Goal: Information Seeking & Learning: Learn about a topic

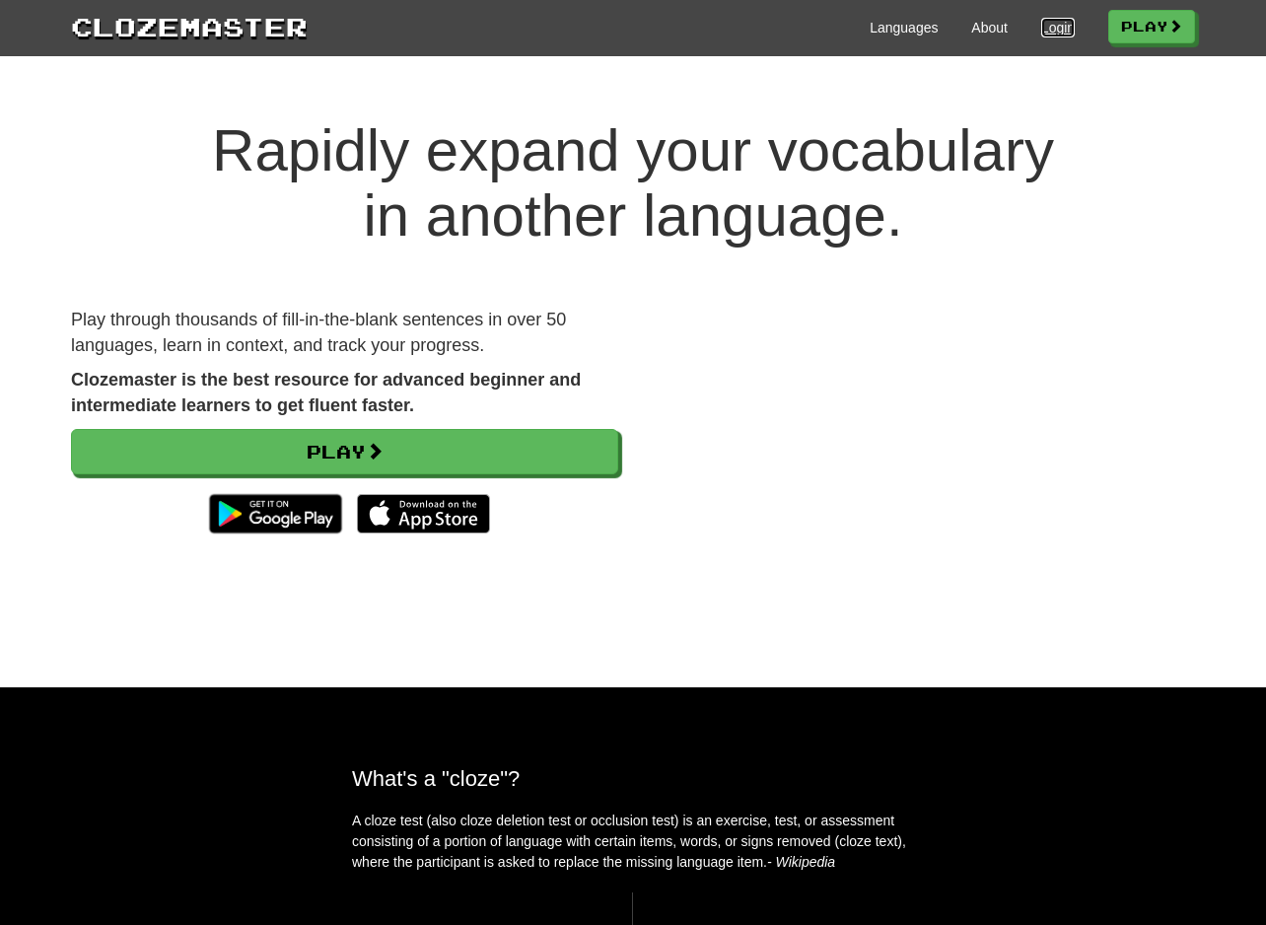
click at [1052, 31] on link "Login" at bounding box center [1058, 28] width 34 height 20
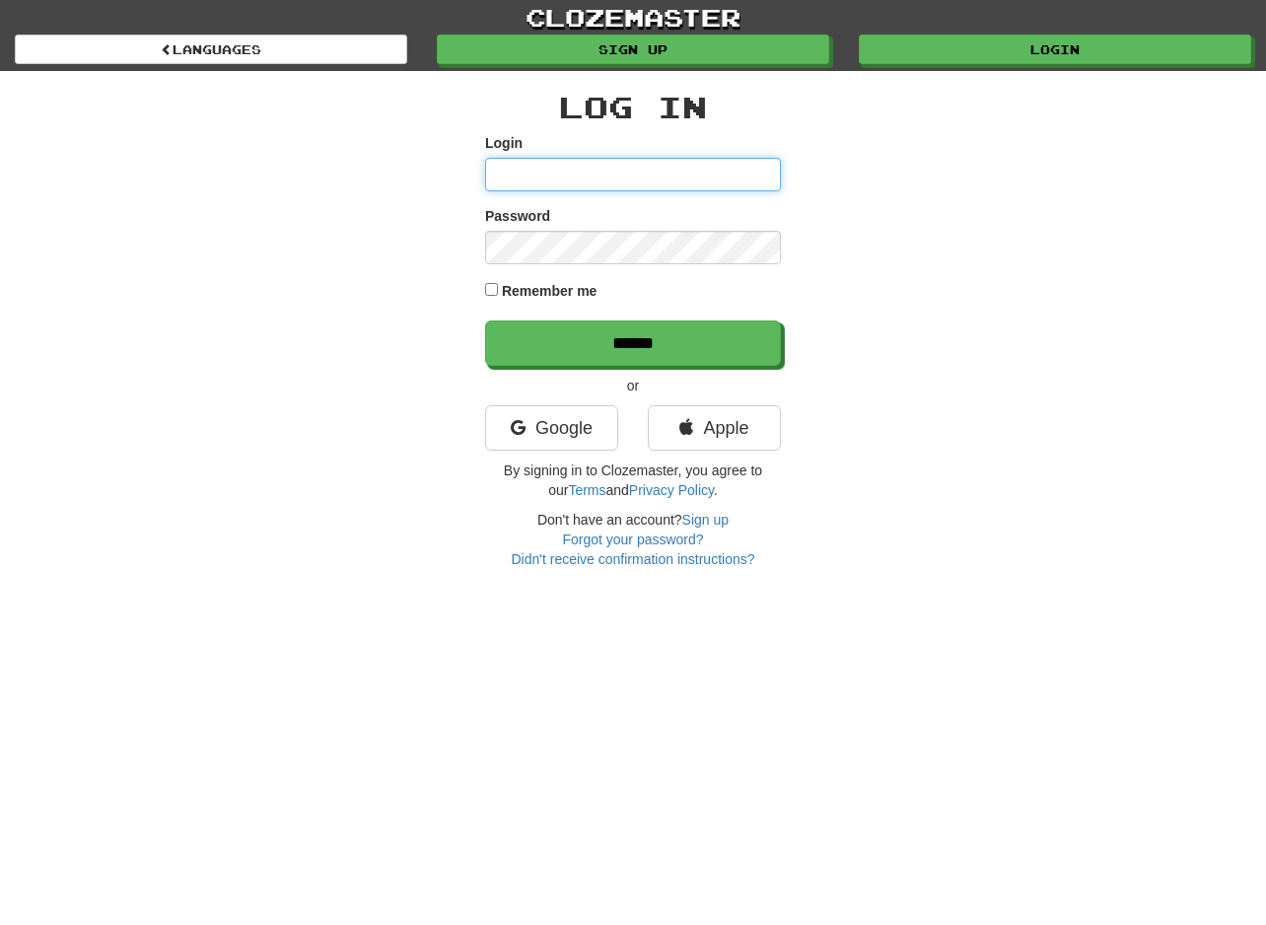
type input "**********"
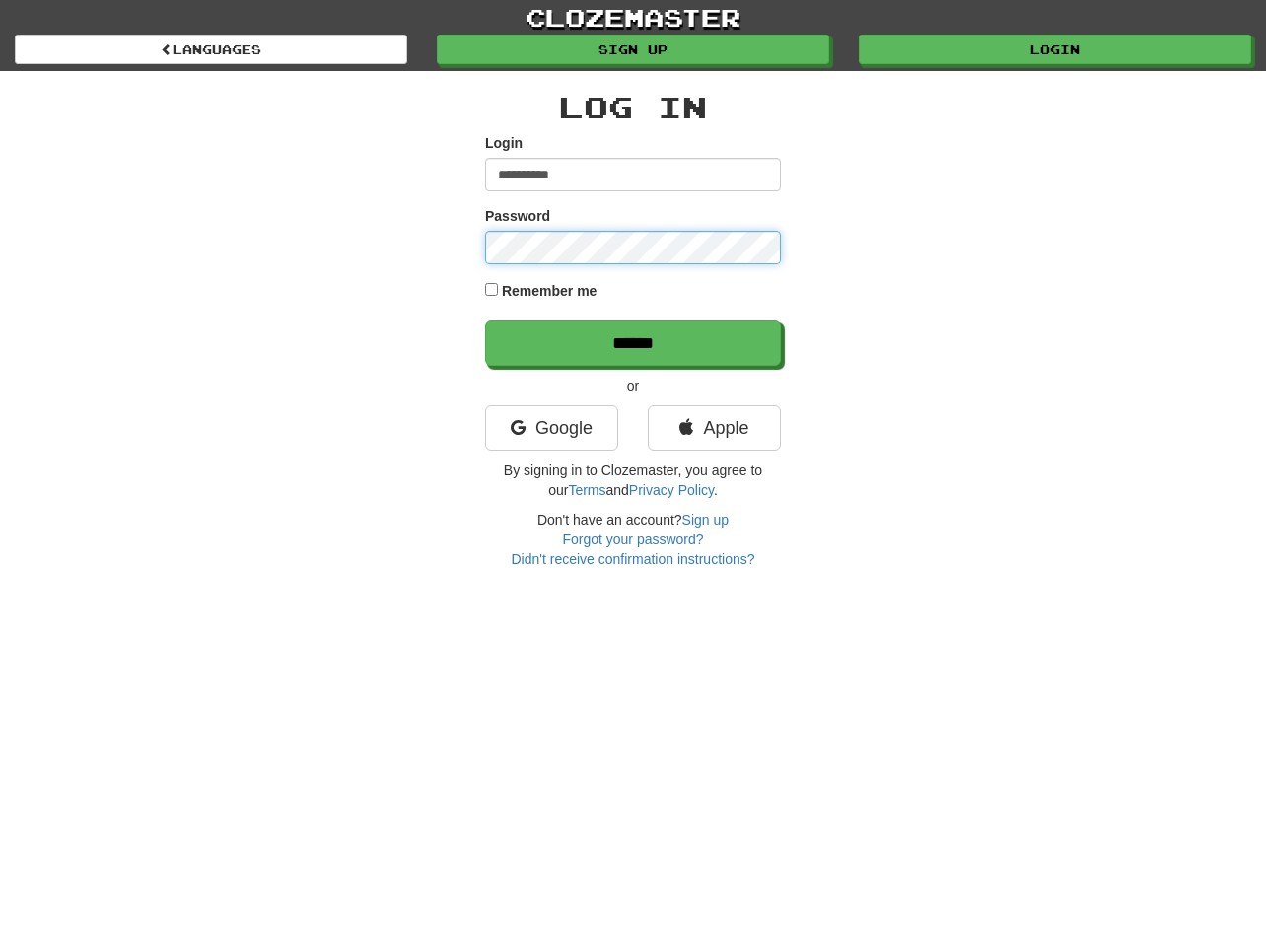
click at [485, 320] on input "******" at bounding box center [633, 342] width 296 height 45
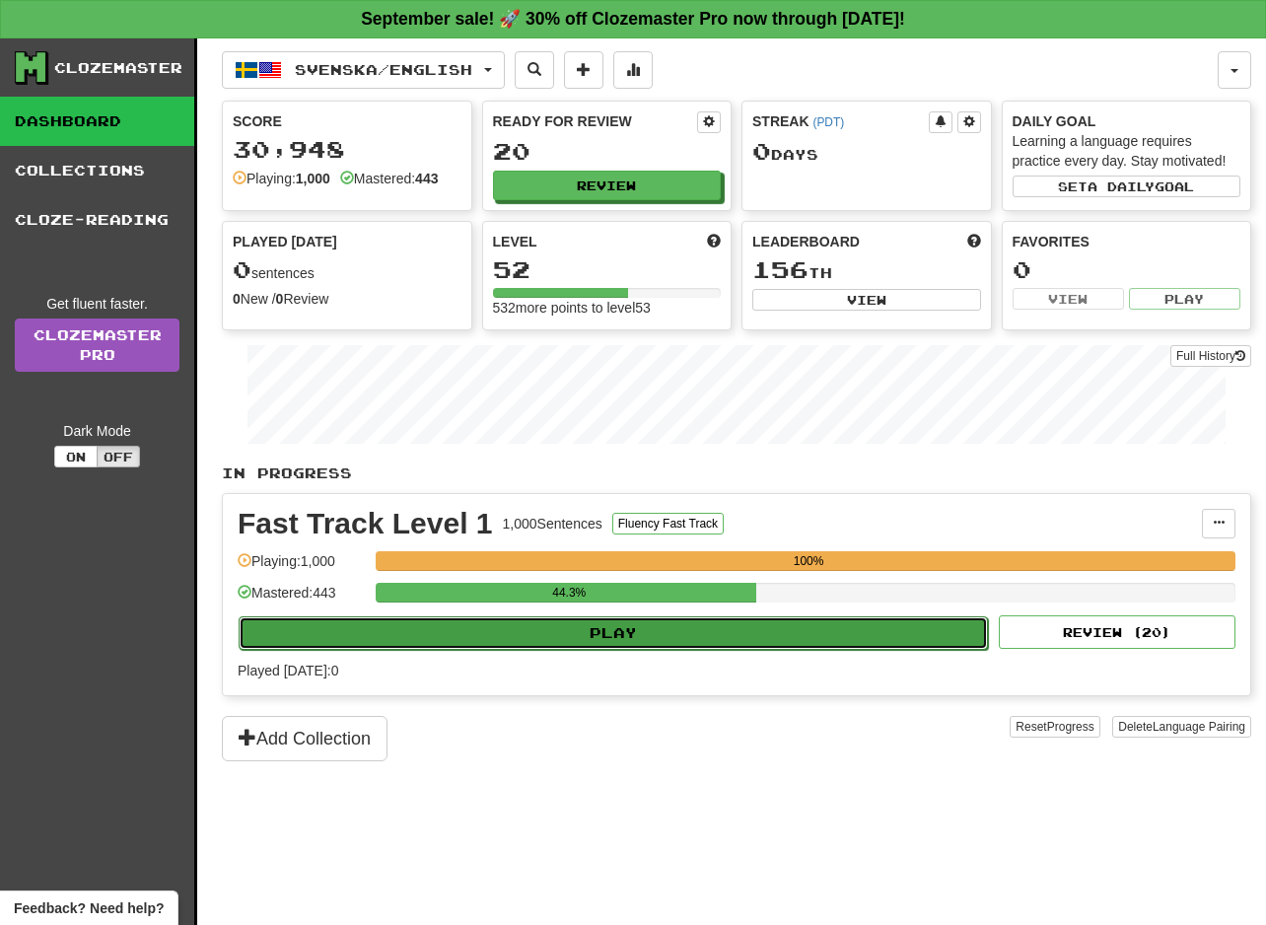
click at [627, 622] on button "Play" at bounding box center [613, 633] width 749 height 34
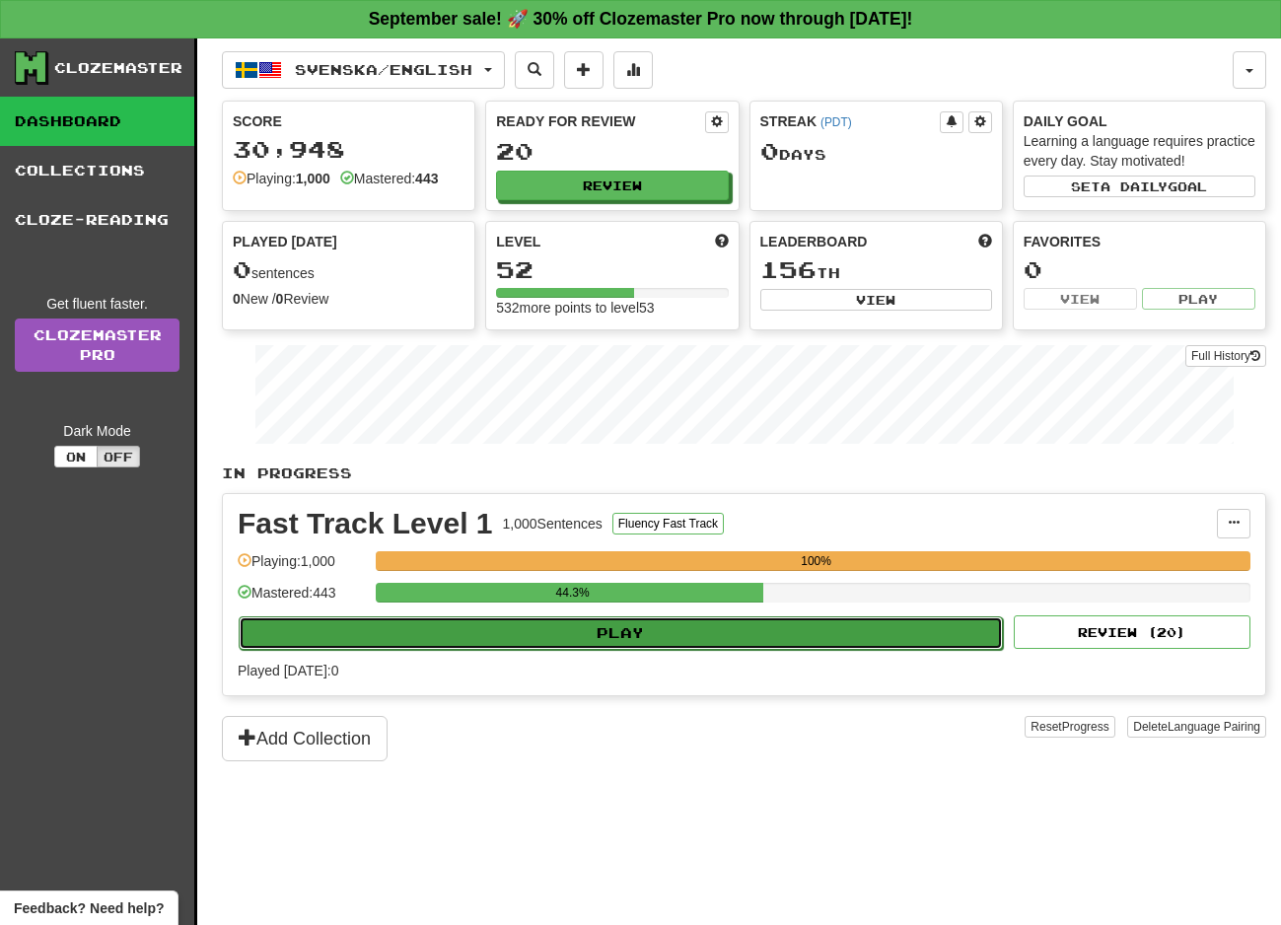
select select "**"
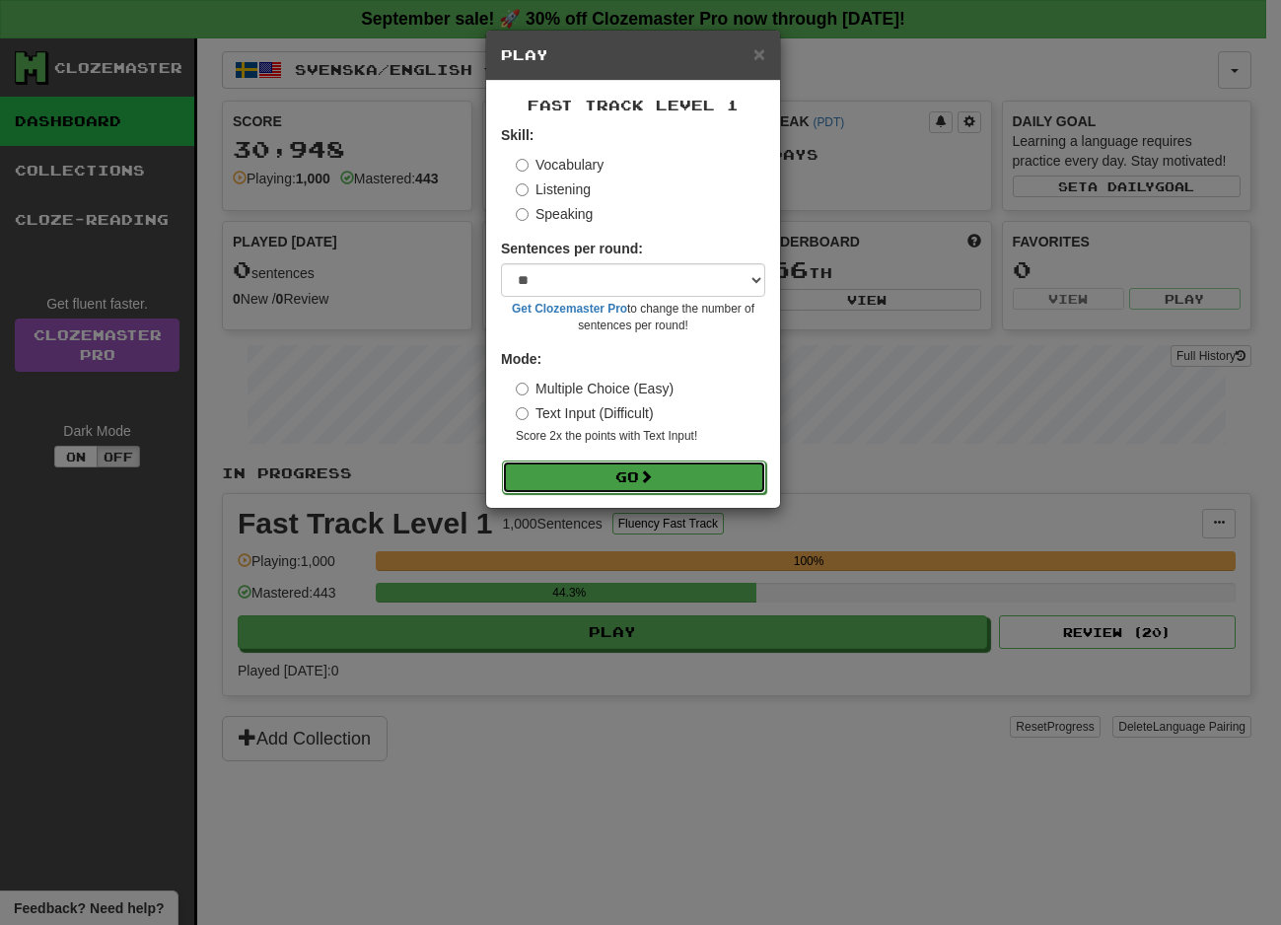
click at [617, 478] on button "Go" at bounding box center [634, 477] width 264 height 34
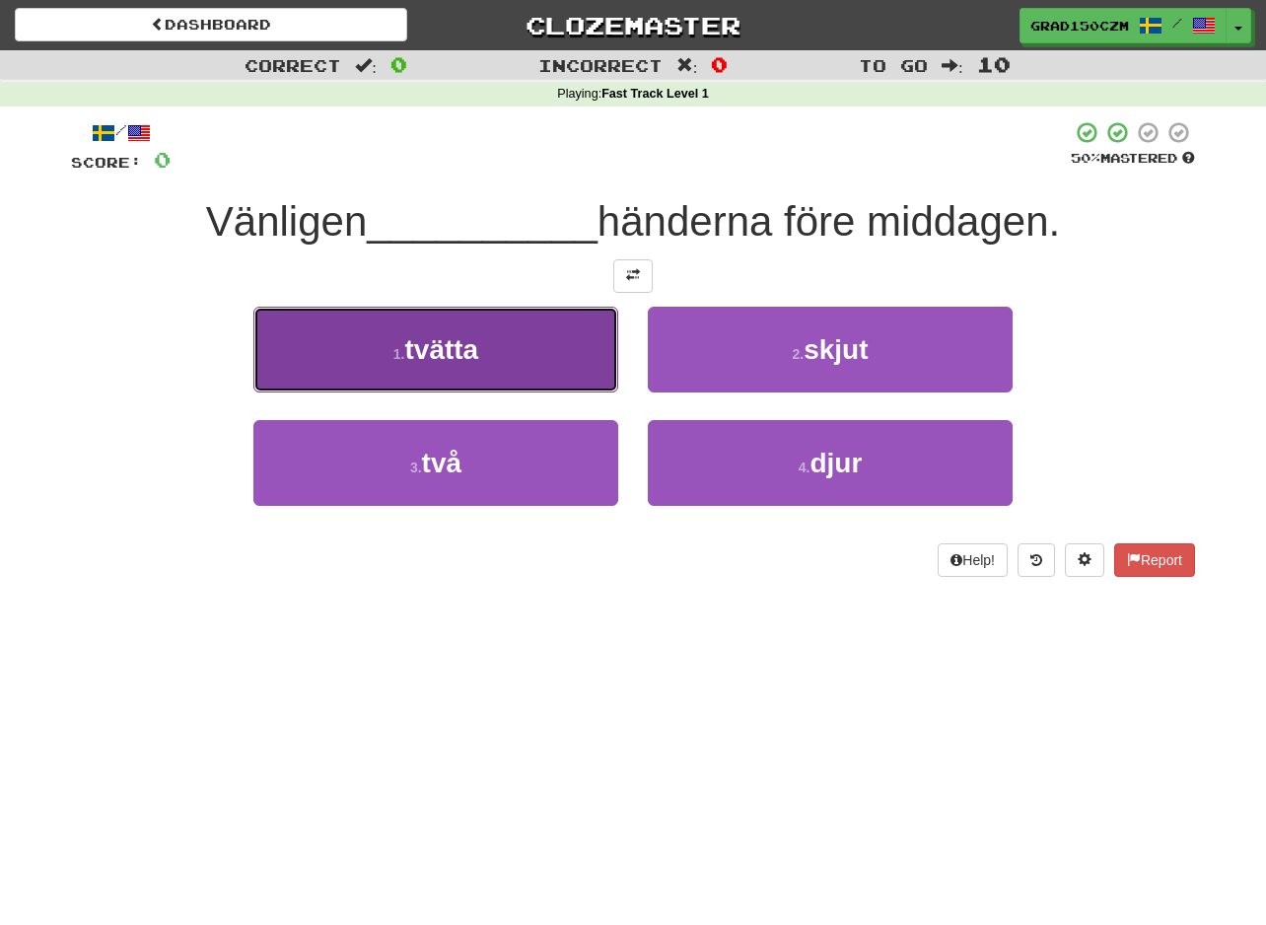
click at [460, 343] on span "tvätta" at bounding box center [441, 349] width 74 height 31
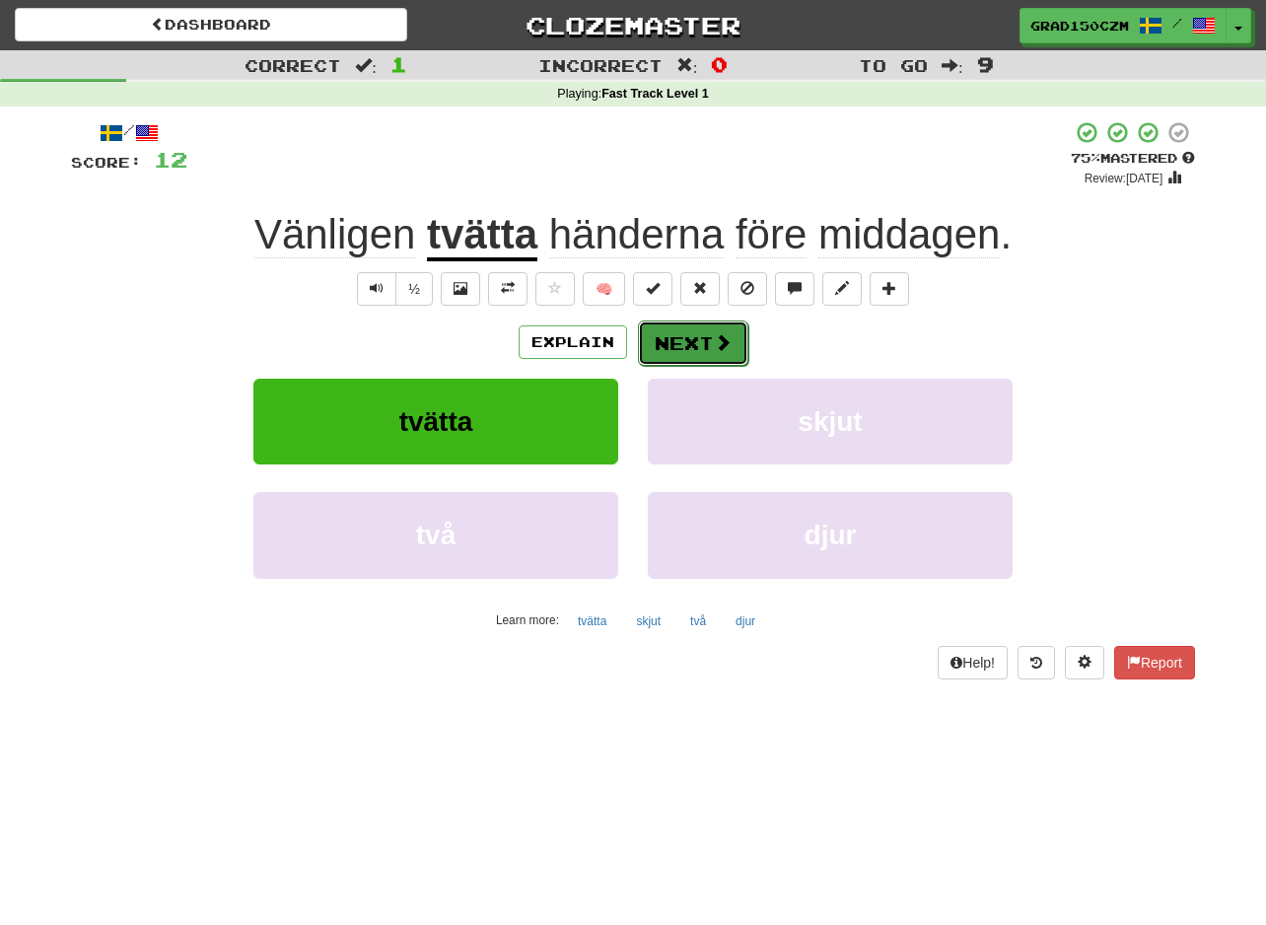
click at [706, 333] on button "Next" at bounding box center [693, 342] width 110 height 45
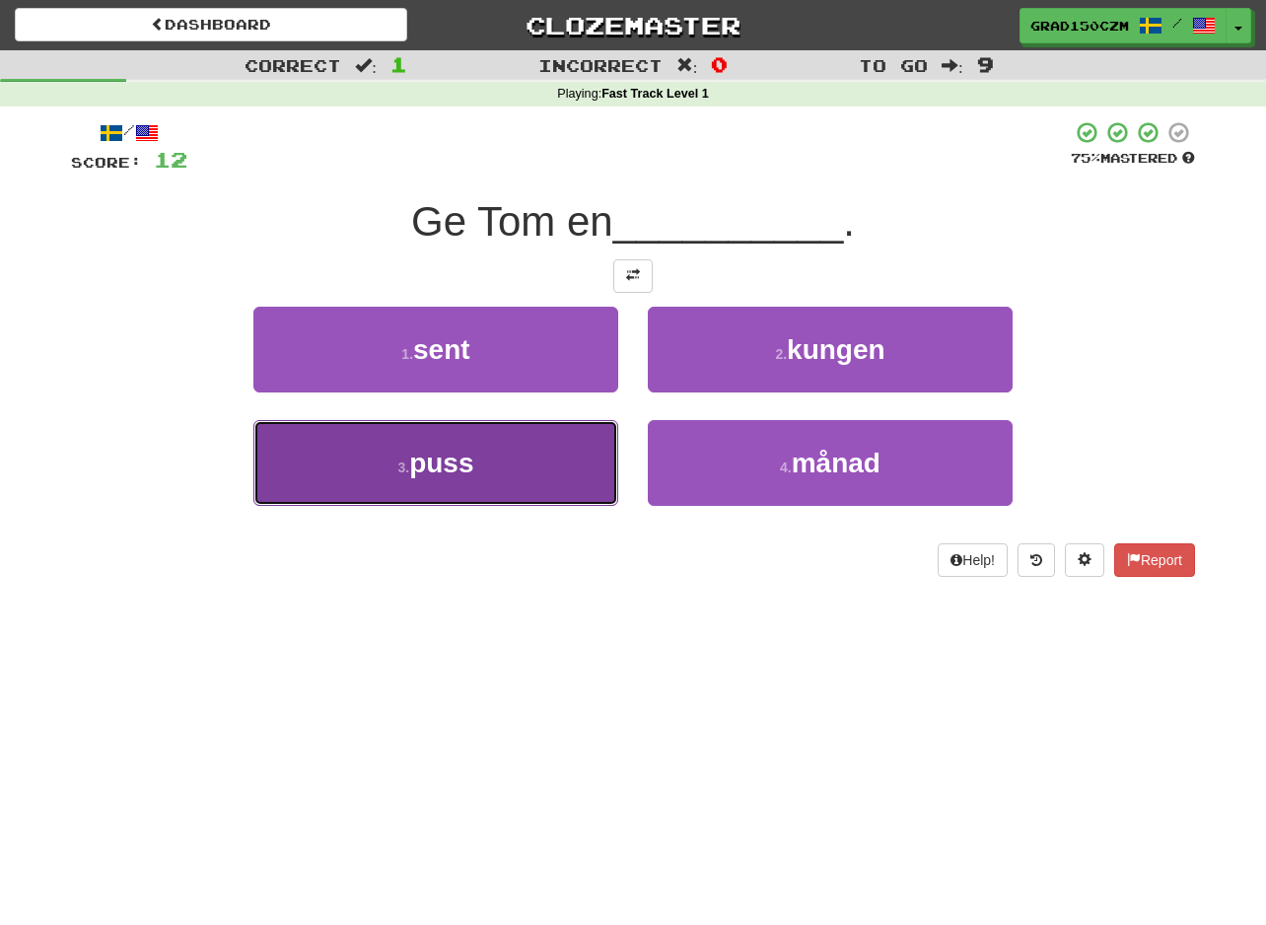
click at [468, 488] on button "3 . puss" at bounding box center [435, 463] width 365 height 86
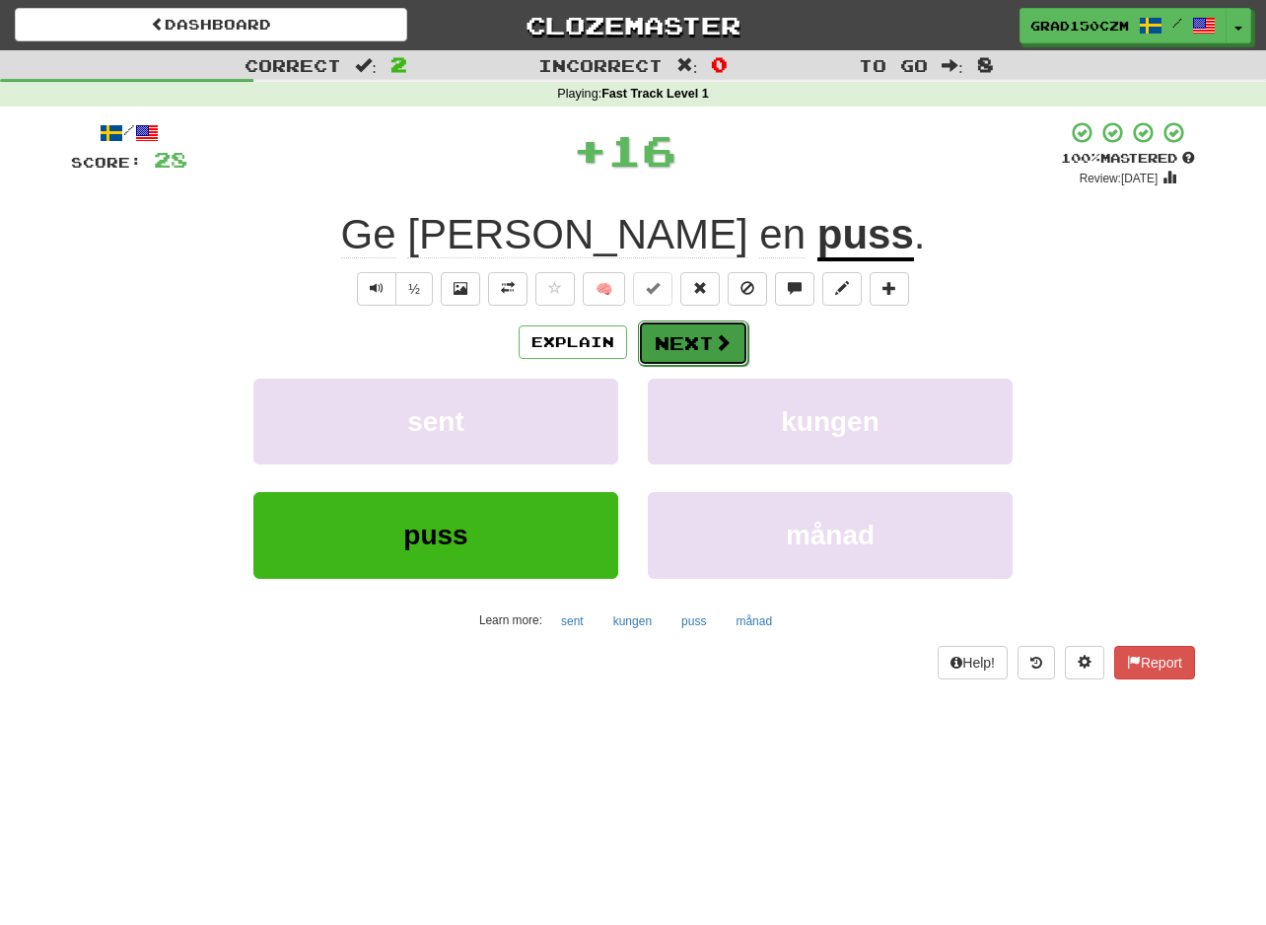
click at [733, 335] on button "Next" at bounding box center [693, 342] width 110 height 45
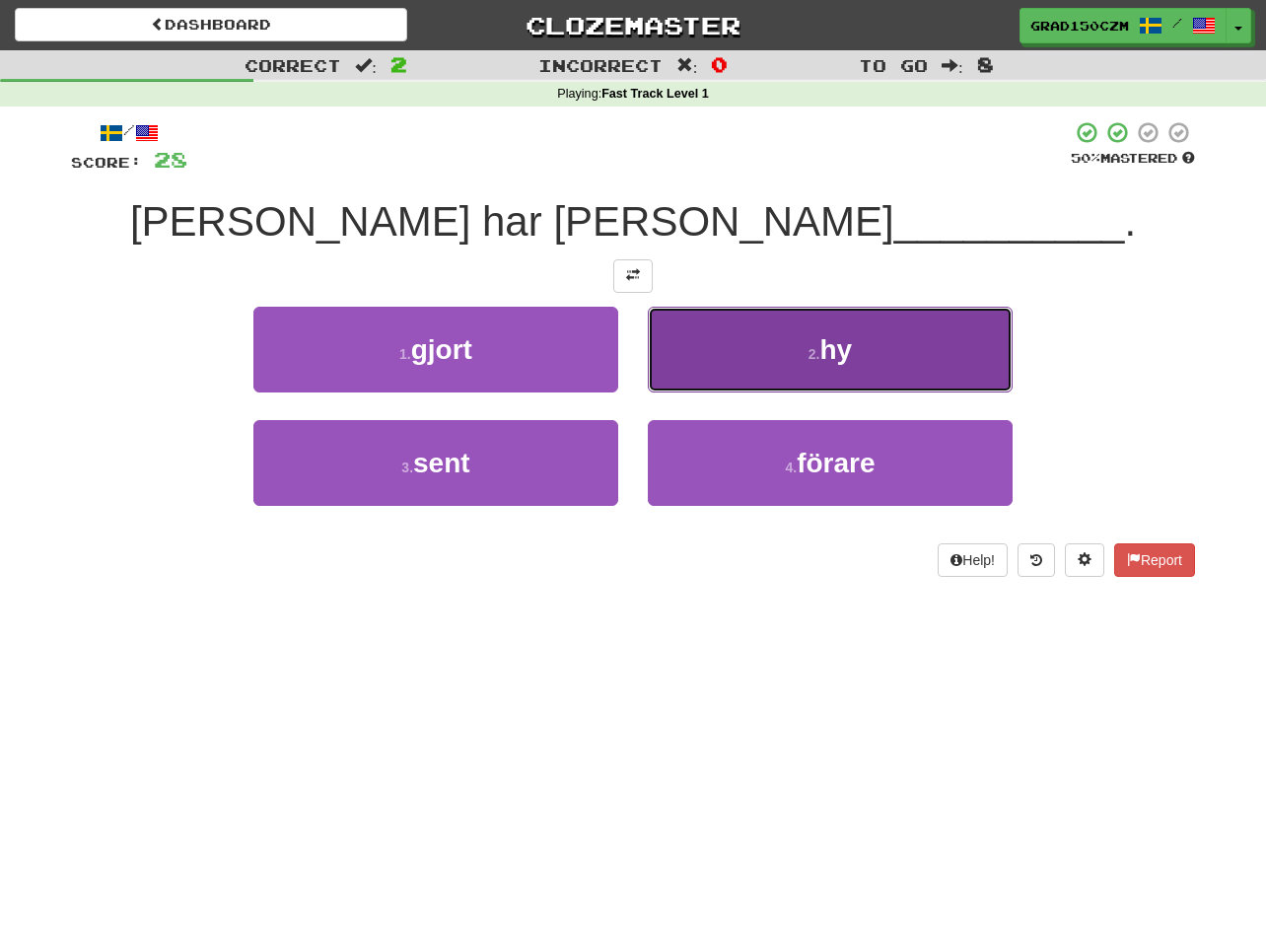
click at [922, 343] on button "2 . hy" at bounding box center [830, 350] width 365 height 86
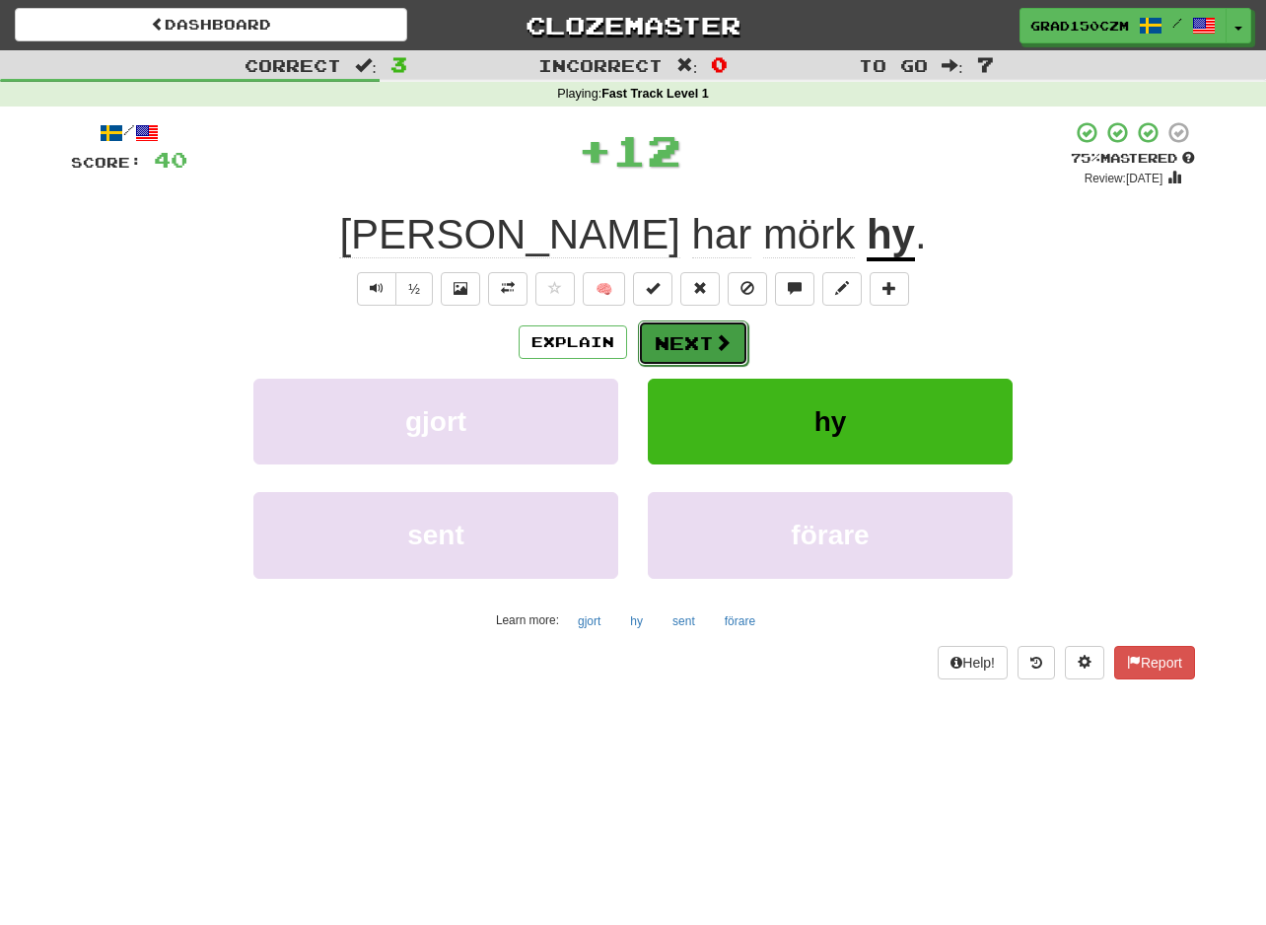
click at [692, 338] on button "Next" at bounding box center [693, 342] width 110 height 45
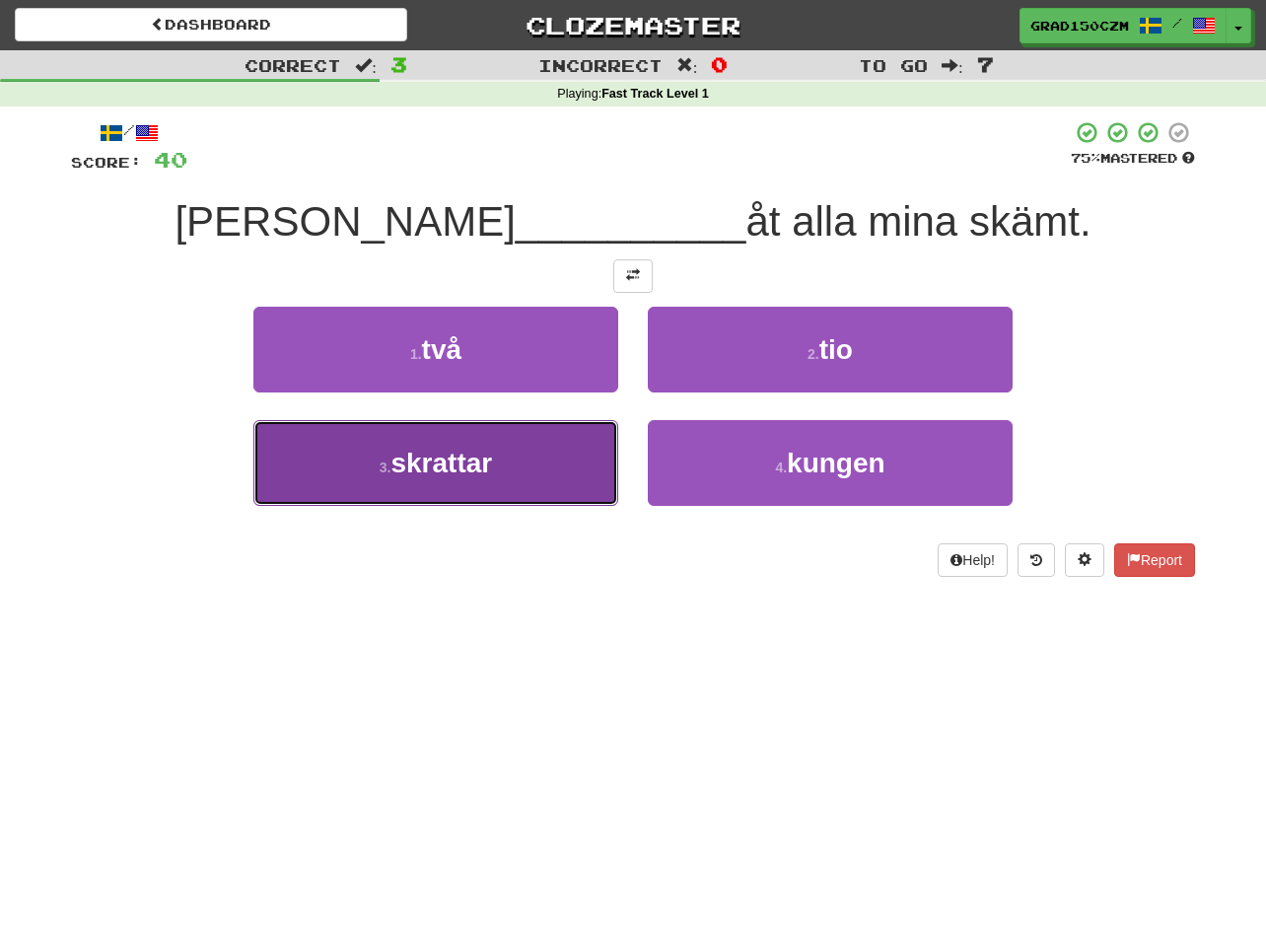
click at [438, 496] on button "3 . skrattar" at bounding box center [435, 463] width 365 height 86
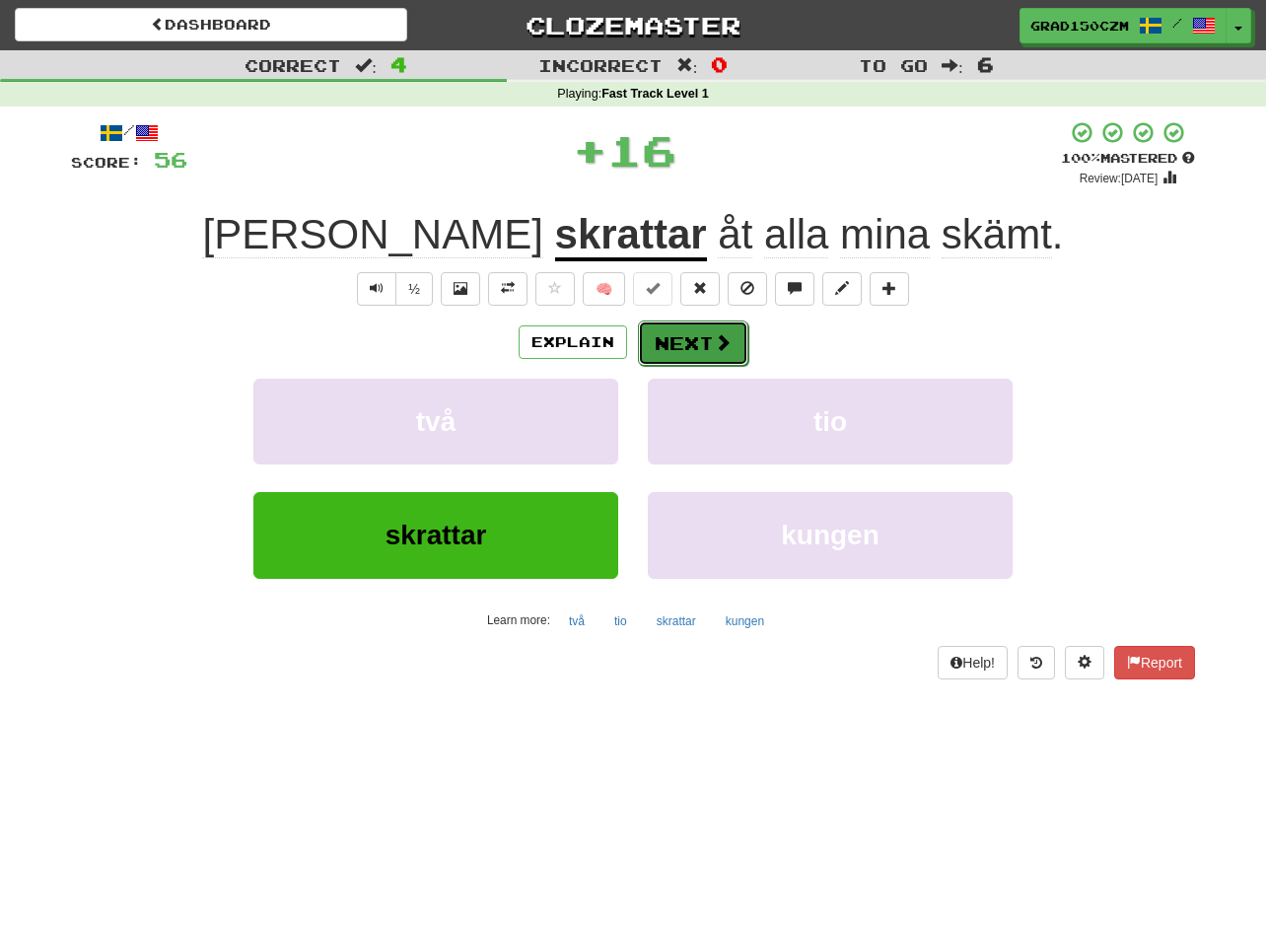
click at [702, 344] on button "Next" at bounding box center [693, 342] width 110 height 45
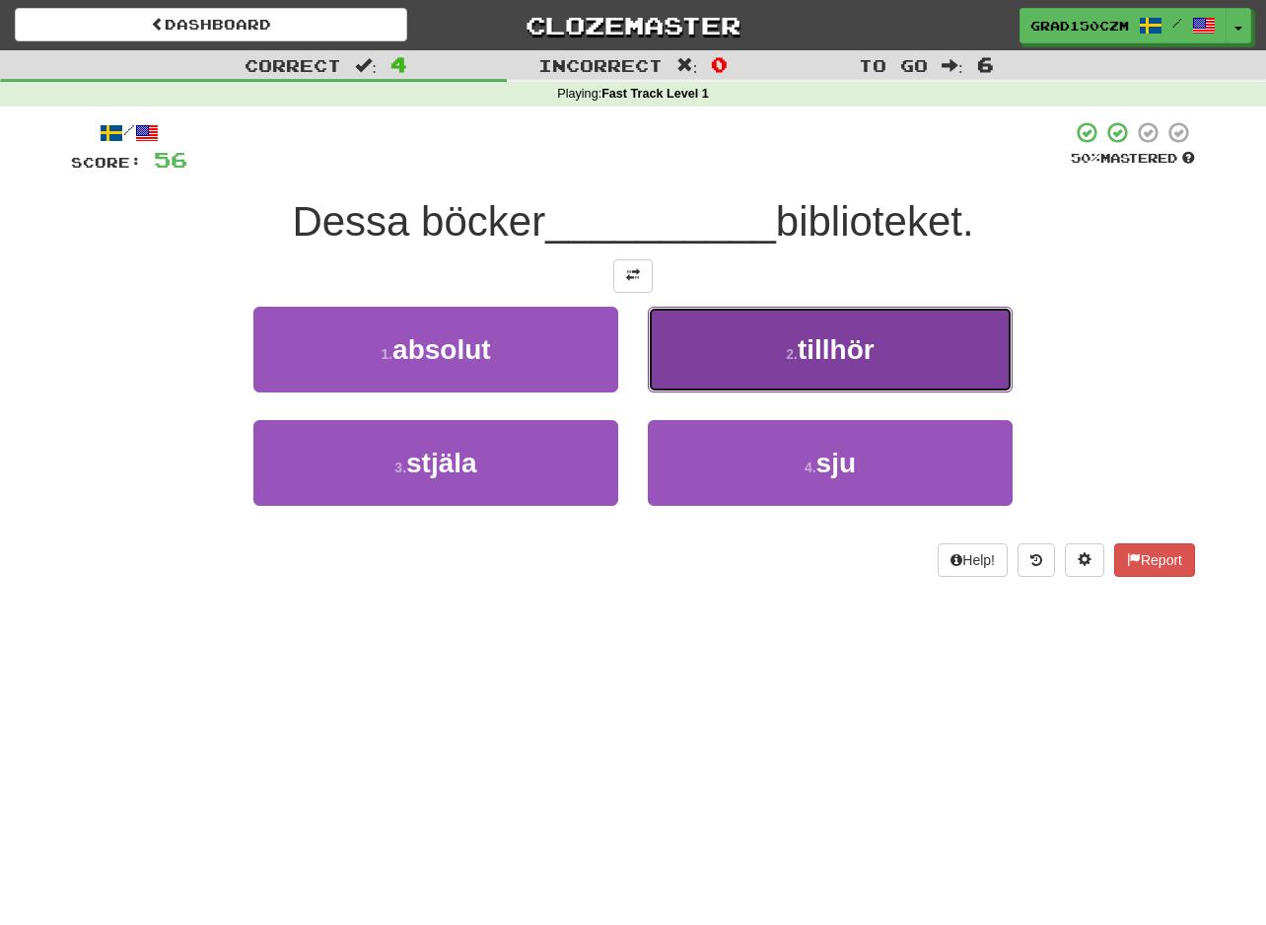
click at [837, 342] on span "tillhör" at bounding box center [836, 349] width 77 height 31
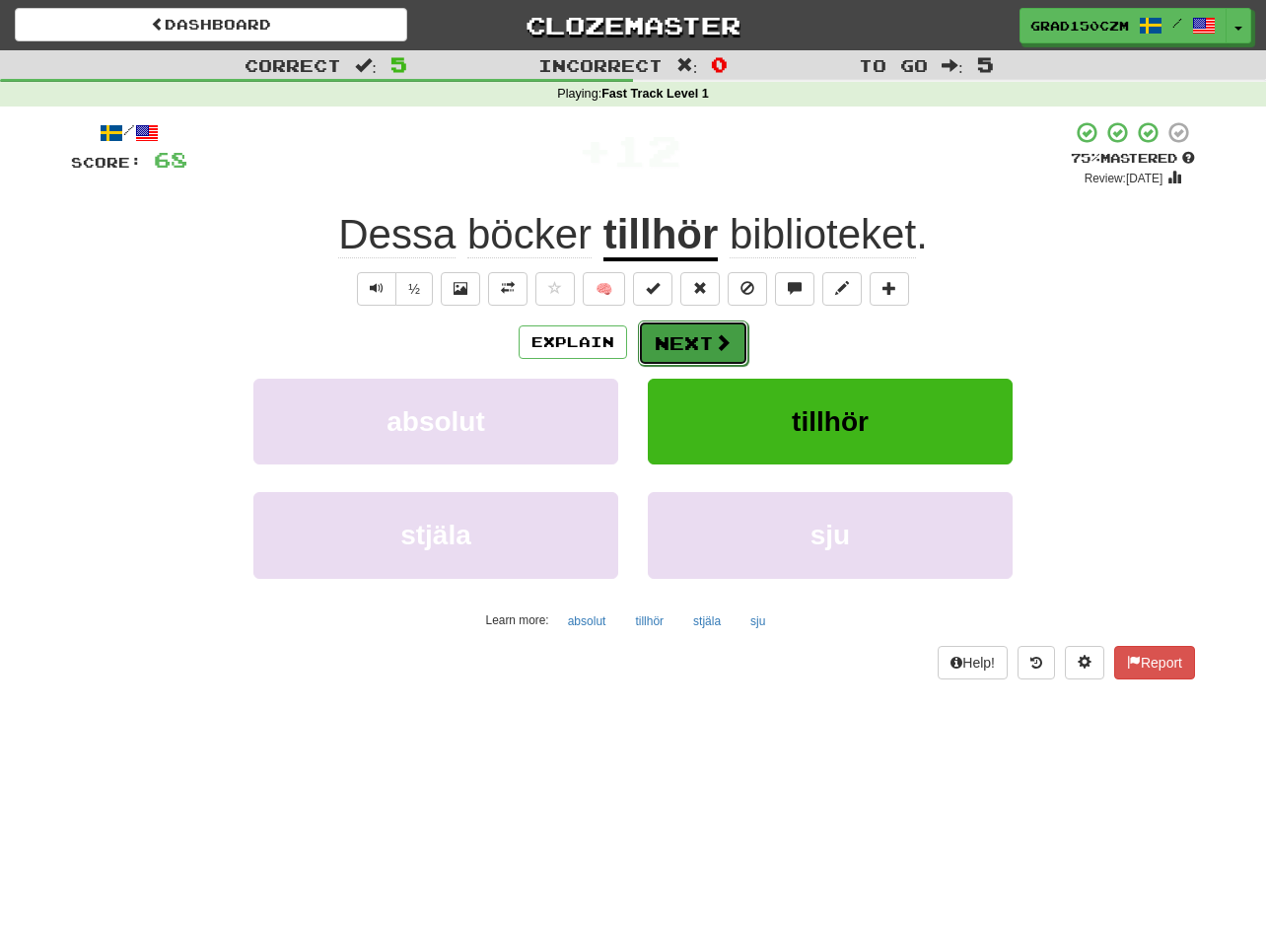
click at [695, 337] on button "Next" at bounding box center [693, 342] width 110 height 45
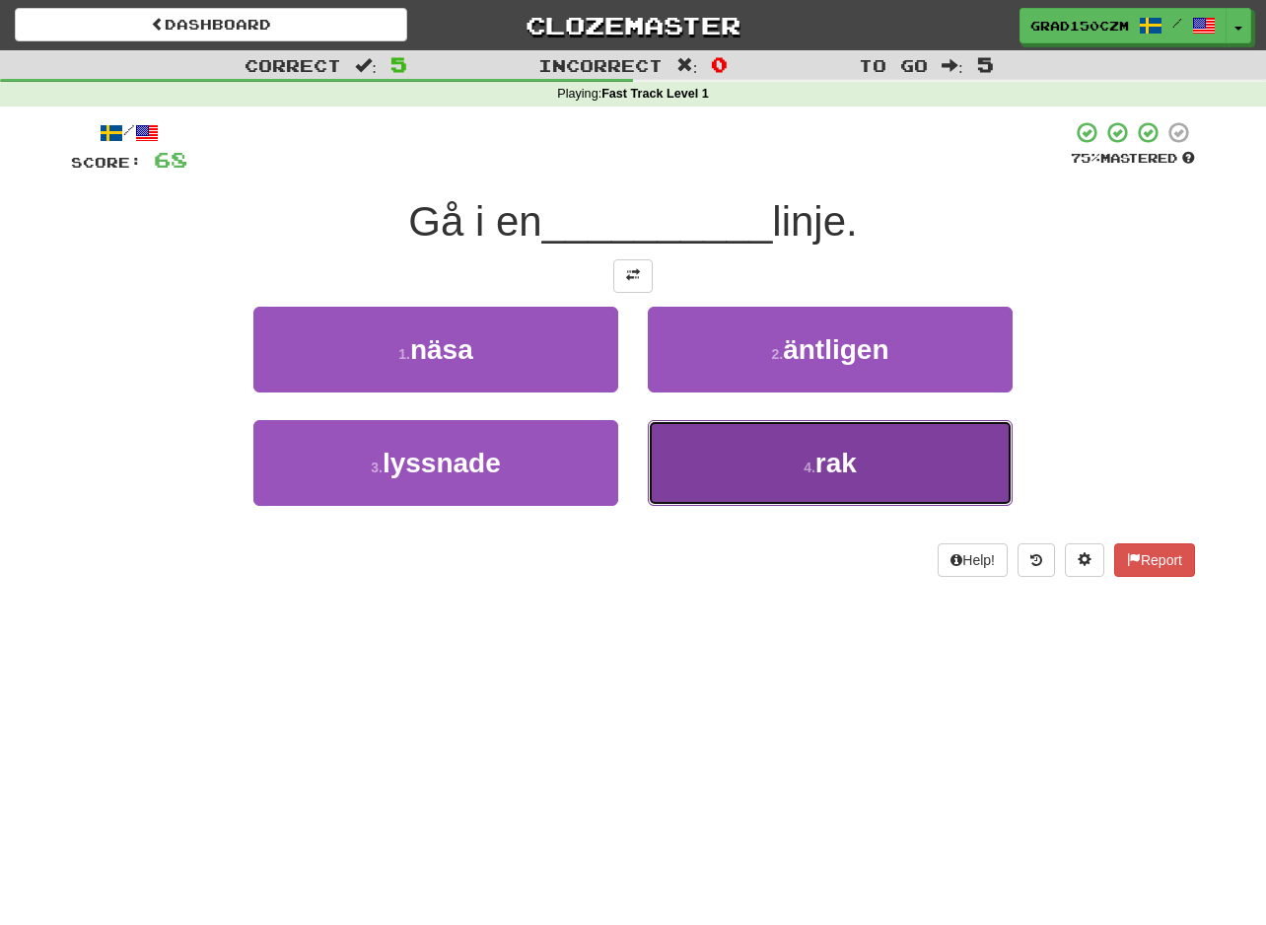
click at [971, 472] on button "4 . rak" at bounding box center [830, 463] width 365 height 86
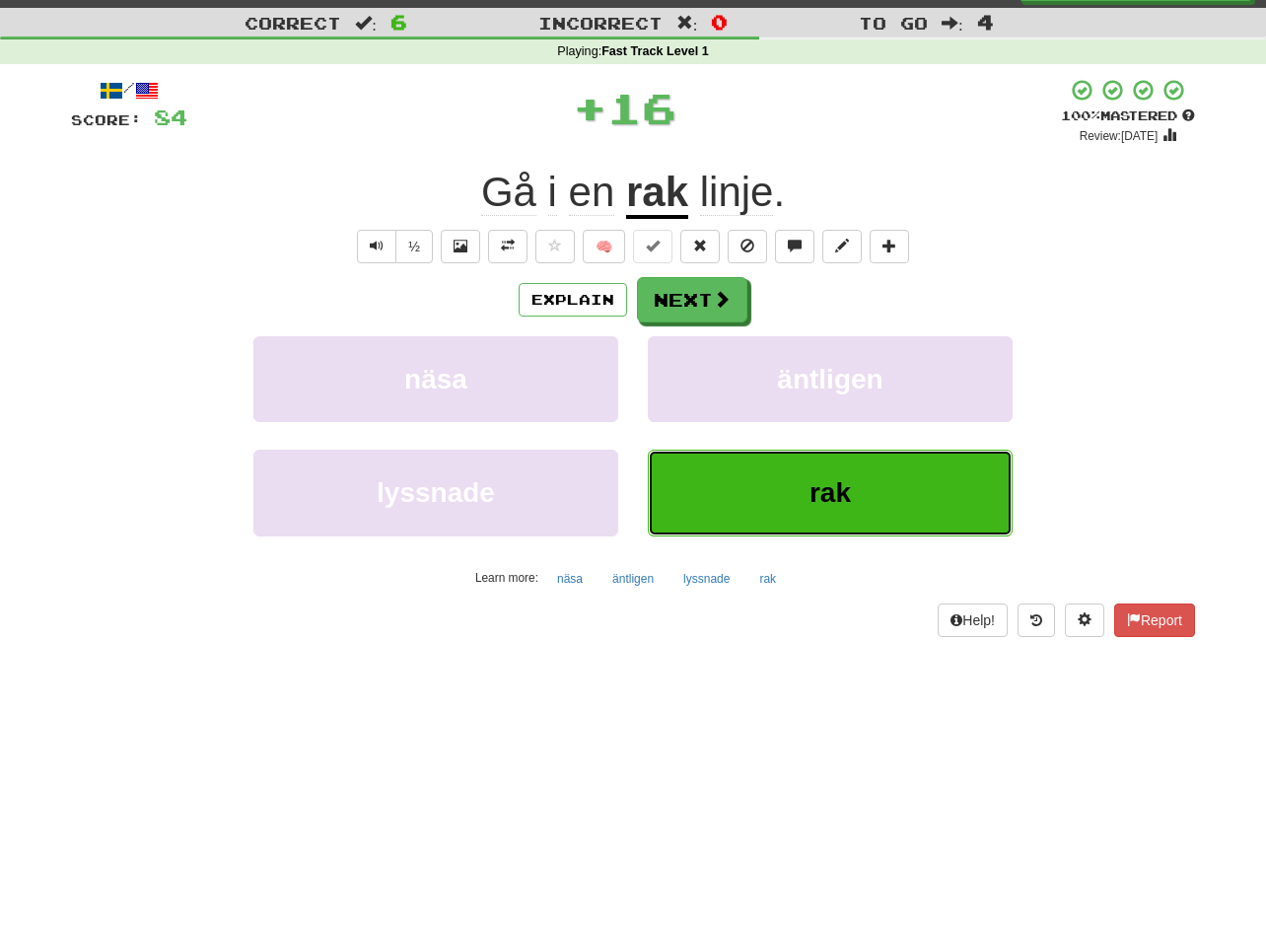
scroll to position [66, 0]
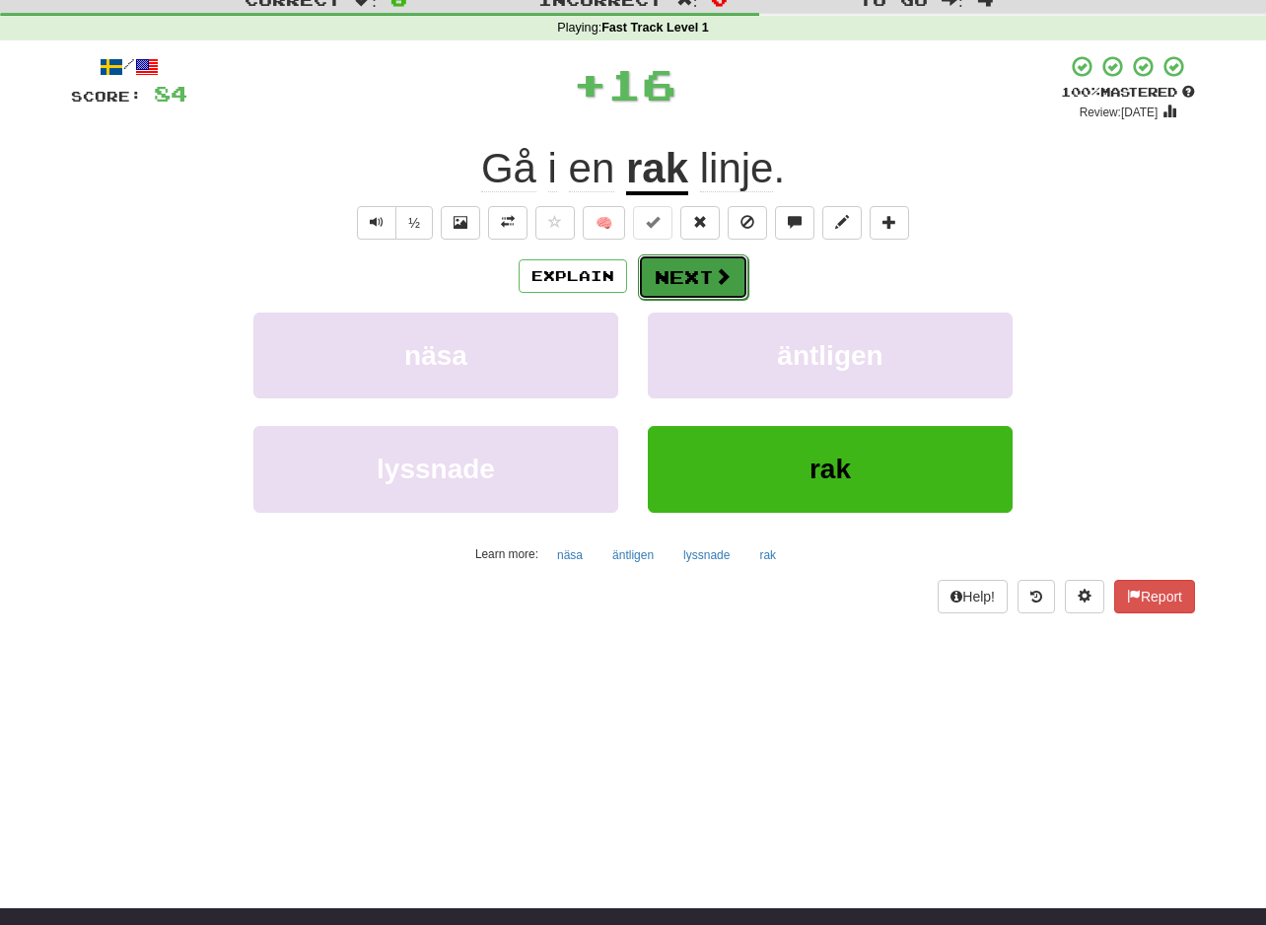
click at [665, 286] on button "Next" at bounding box center [693, 276] width 110 height 45
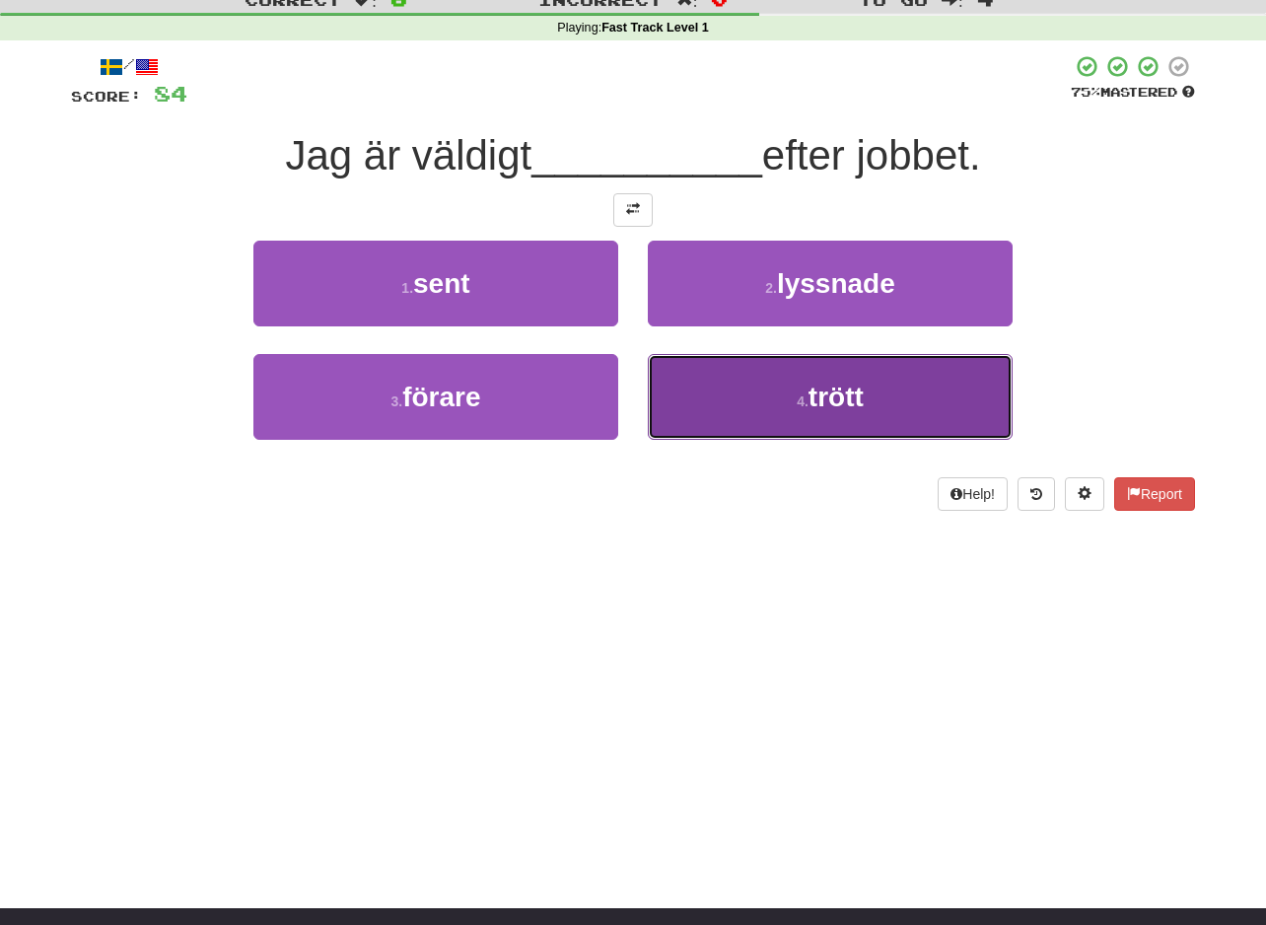
click at [891, 419] on button "4 . trött" at bounding box center [830, 397] width 365 height 86
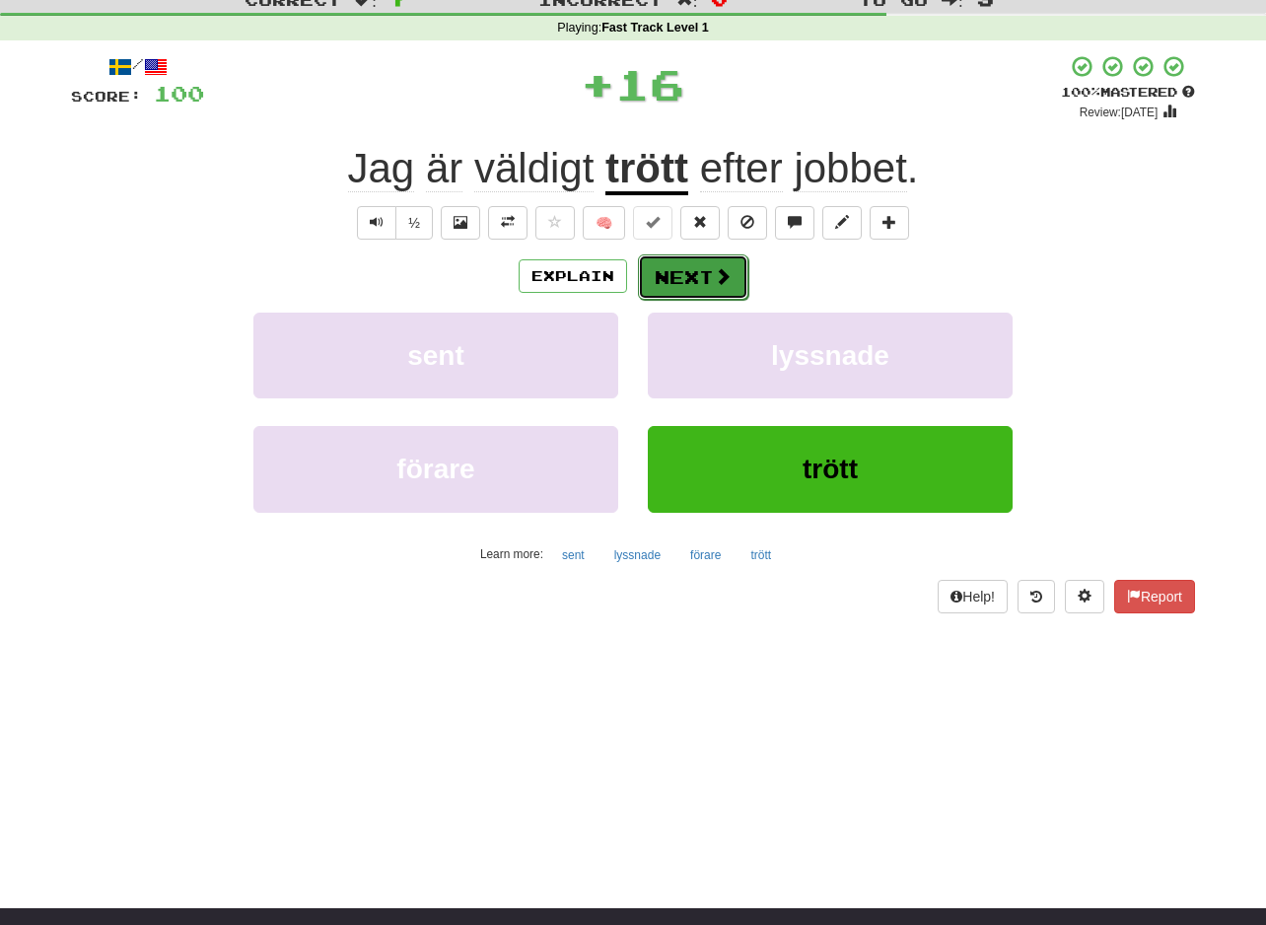
click at [682, 279] on button "Next" at bounding box center [693, 276] width 110 height 45
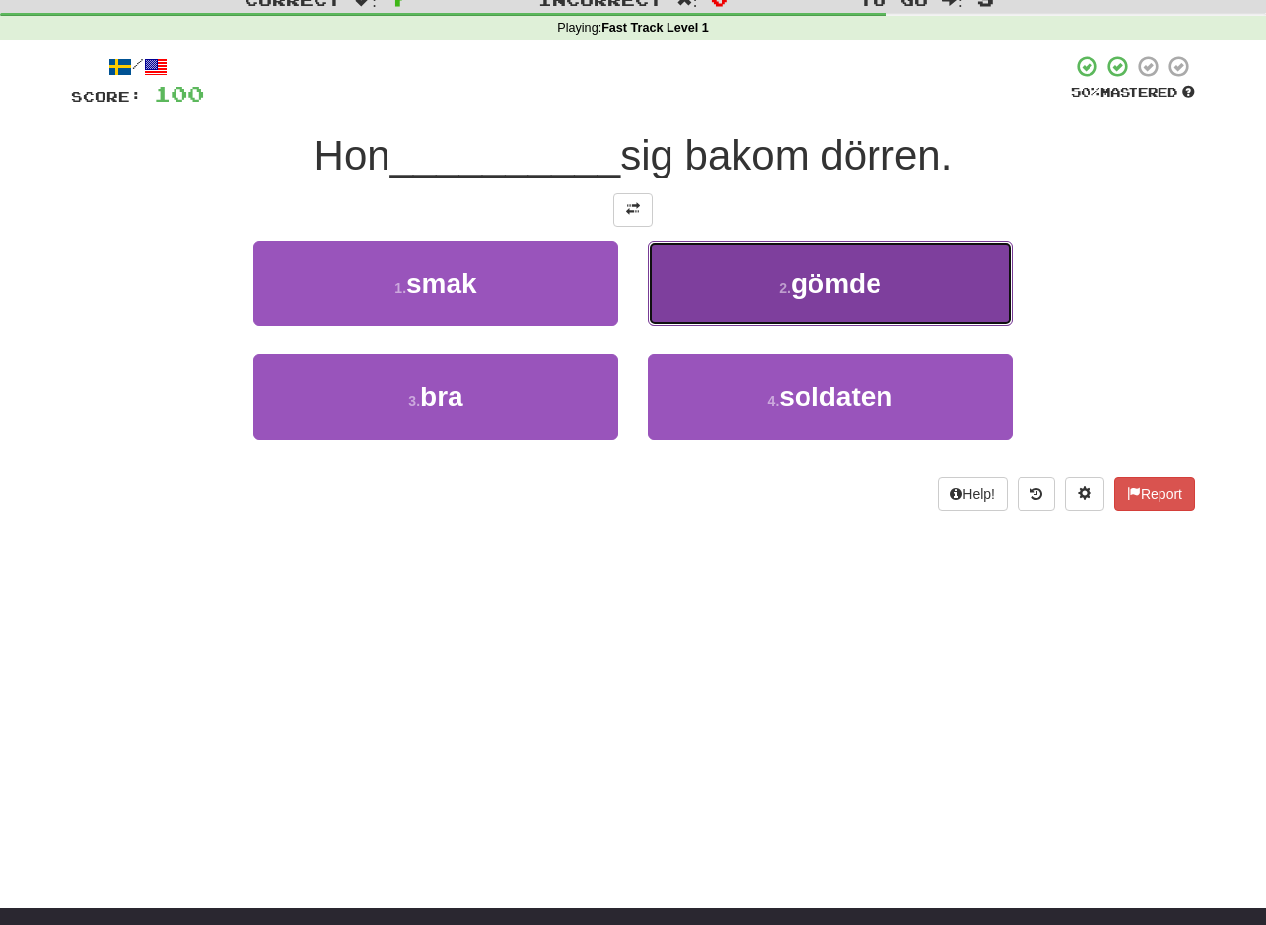
click at [936, 283] on button "2 . gömde" at bounding box center [830, 284] width 365 height 86
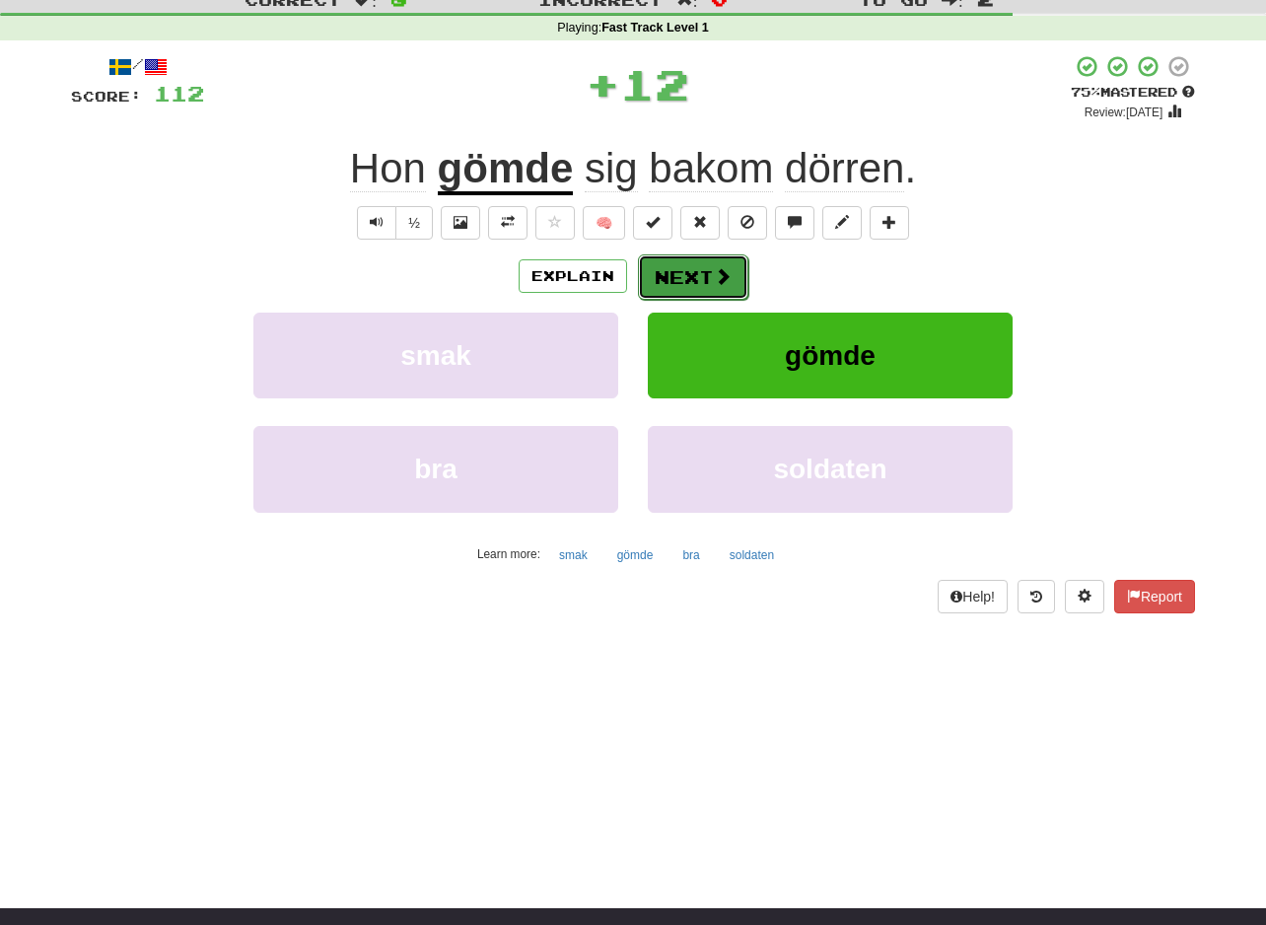
click at [682, 268] on button "Next" at bounding box center [693, 276] width 110 height 45
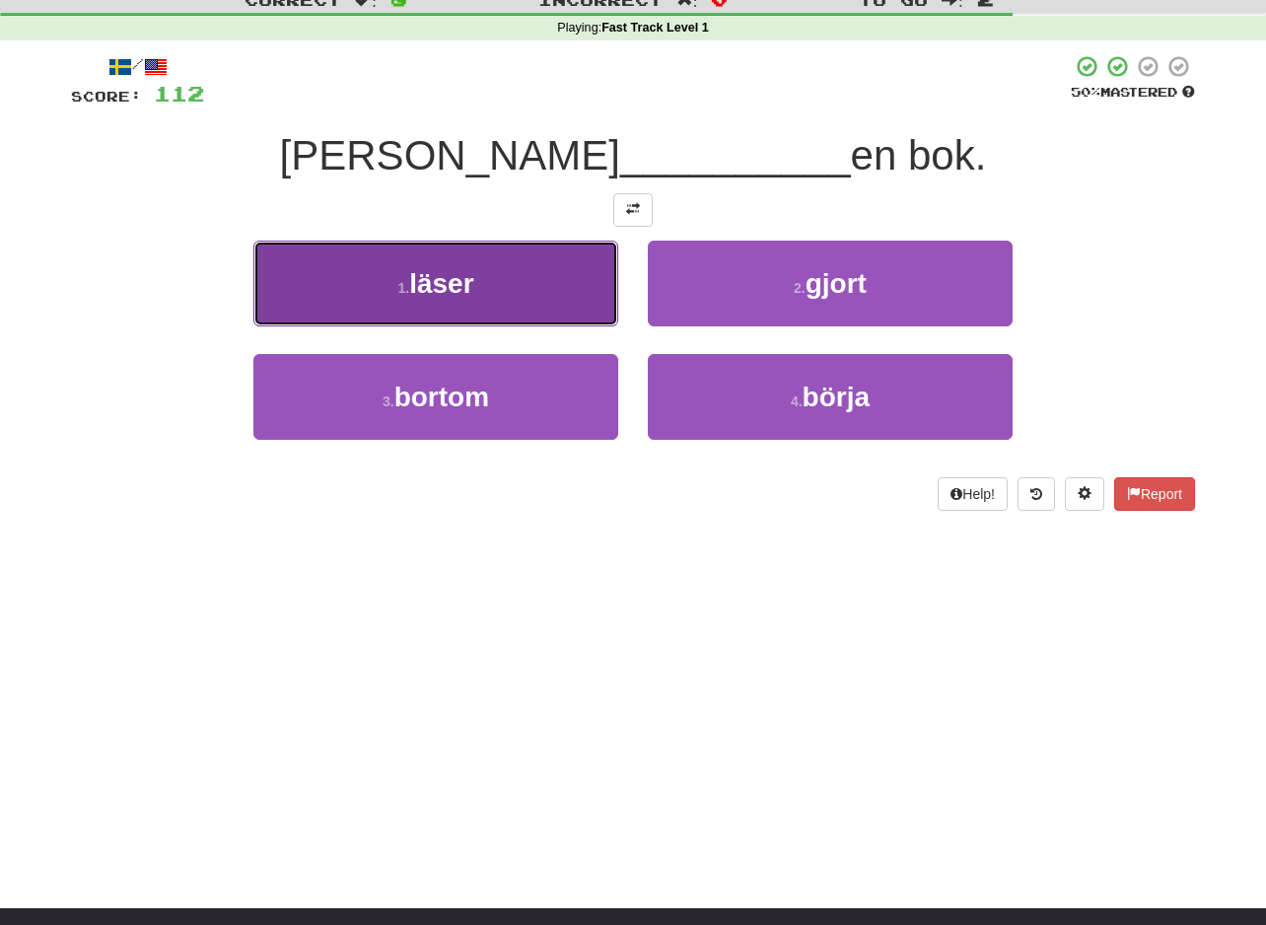
click at [480, 306] on button "1 . läser" at bounding box center [435, 284] width 365 height 86
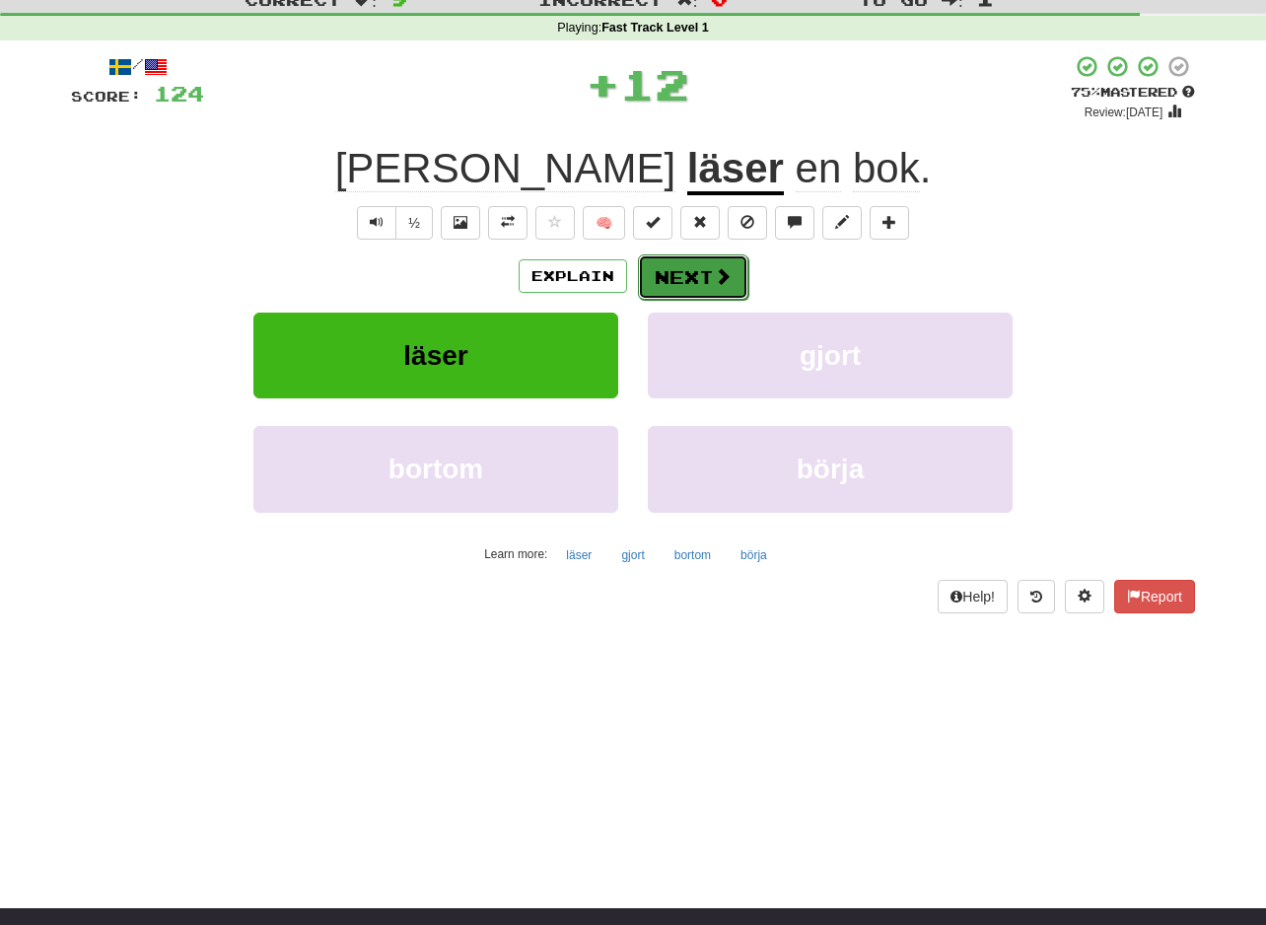
click at [700, 257] on button "Next" at bounding box center [693, 276] width 110 height 45
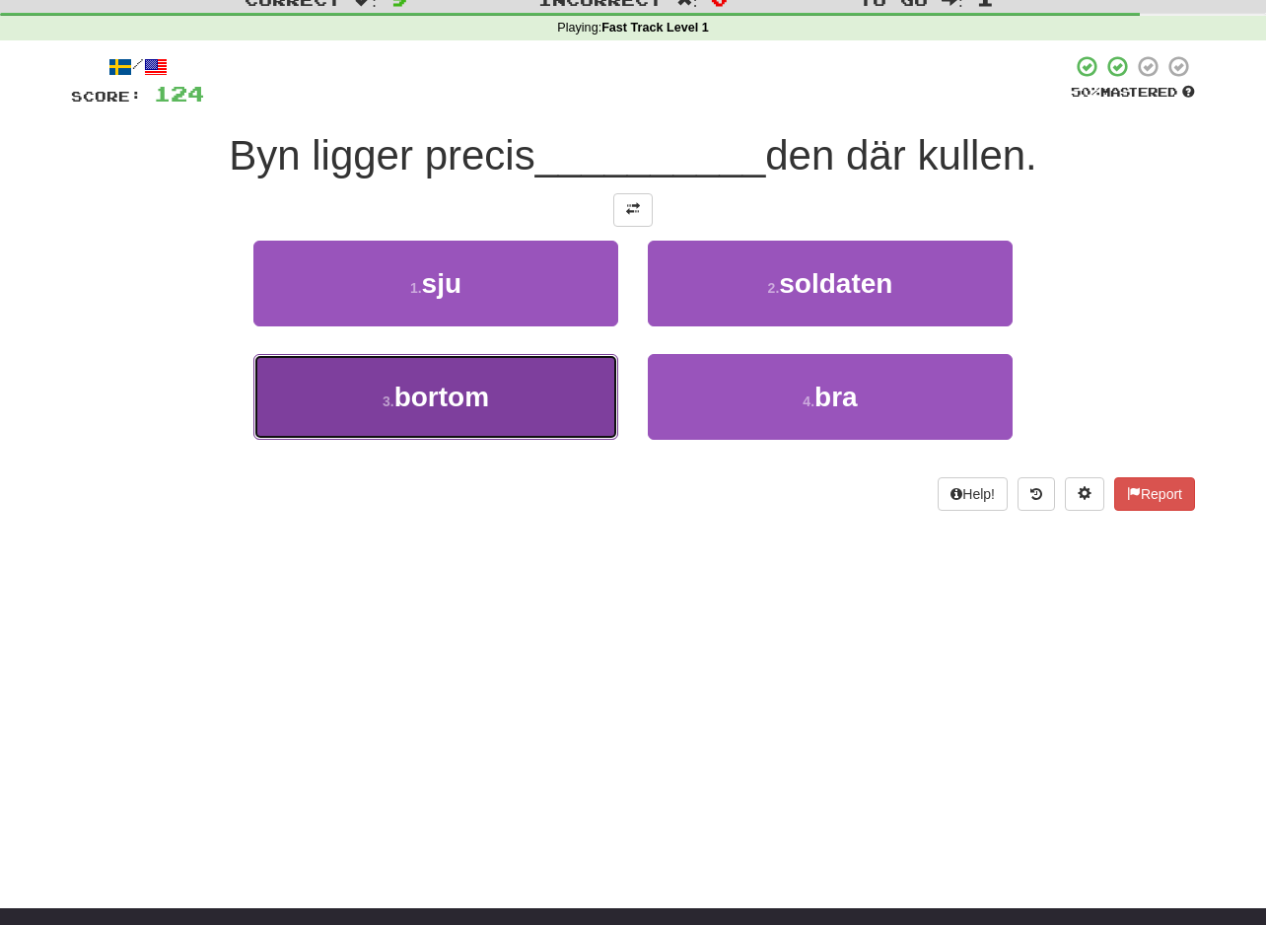
click at [528, 391] on button "3 . bortom" at bounding box center [435, 397] width 365 height 86
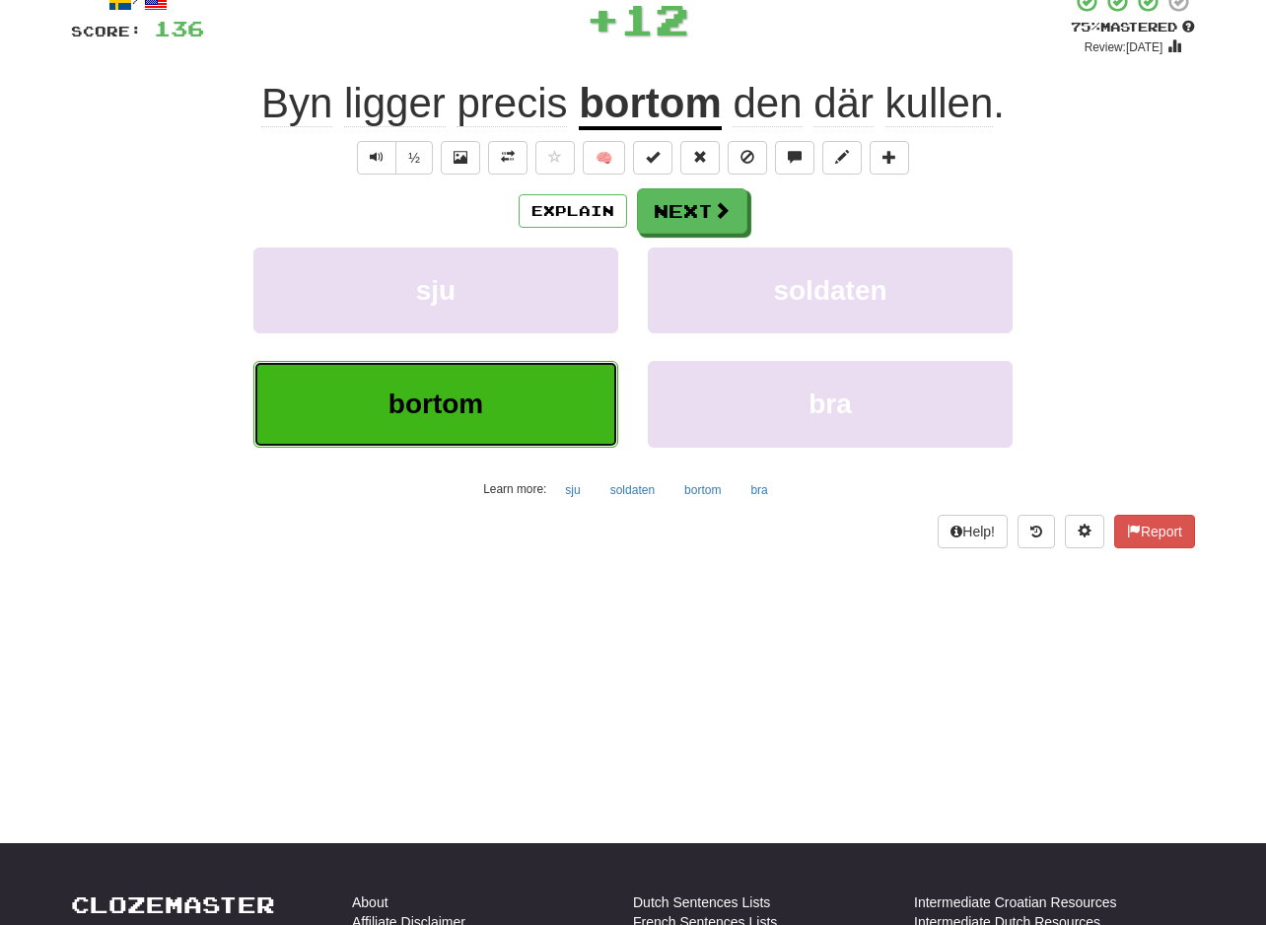
scroll to position [0, 0]
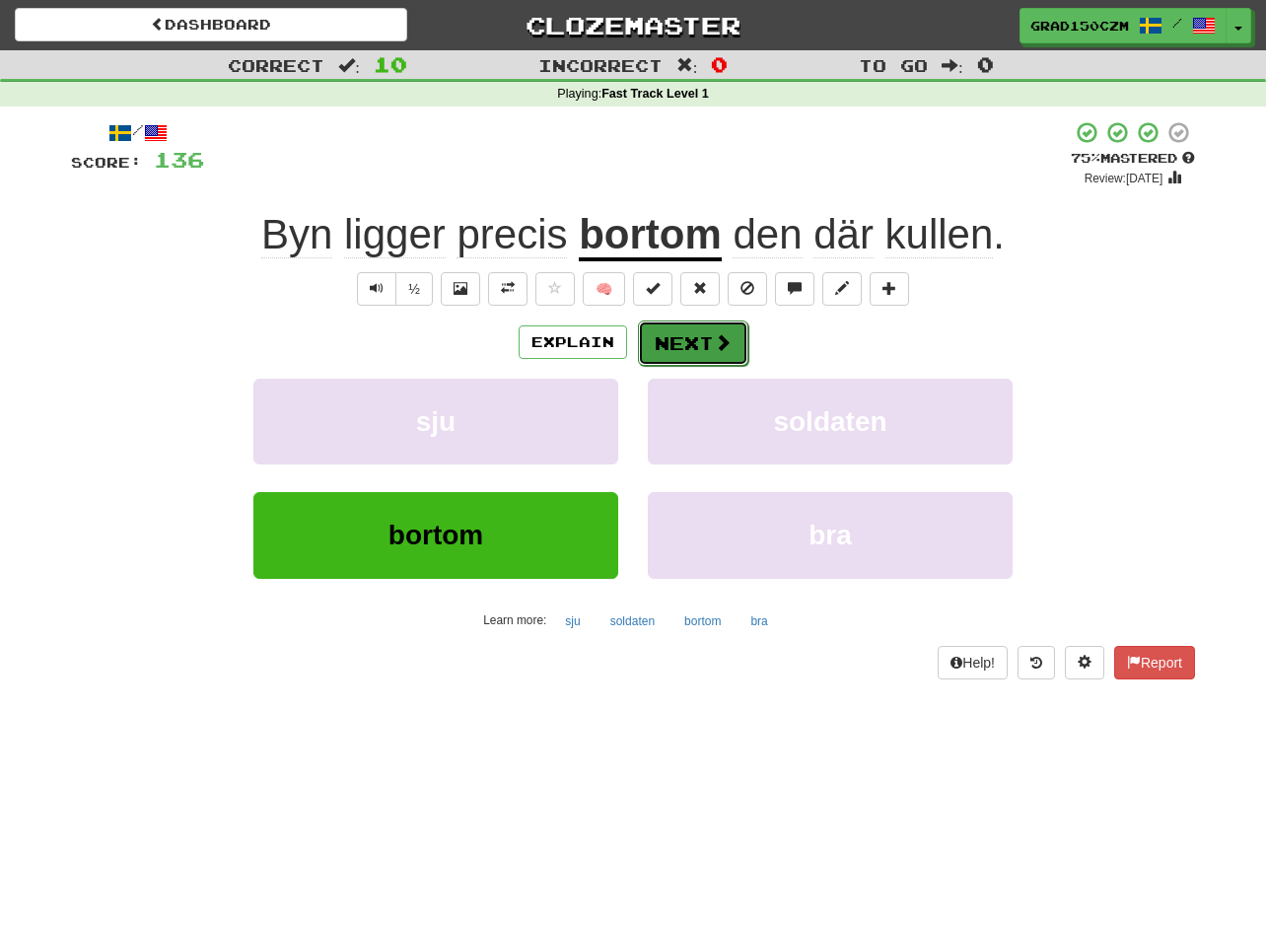
click at [714, 348] on span at bounding box center [723, 342] width 18 height 18
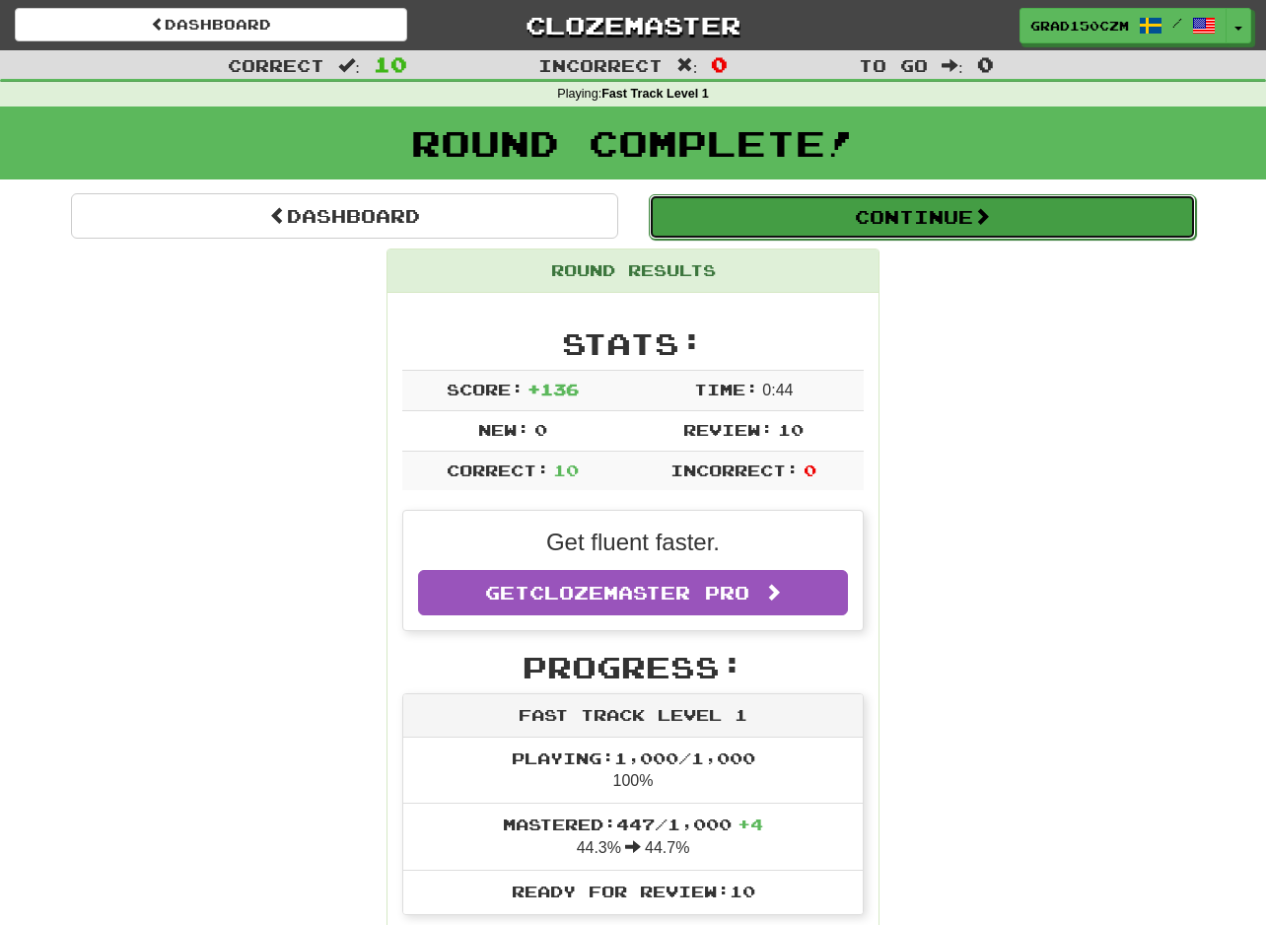
click at [1016, 224] on button "Continue" at bounding box center [922, 216] width 547 height 45
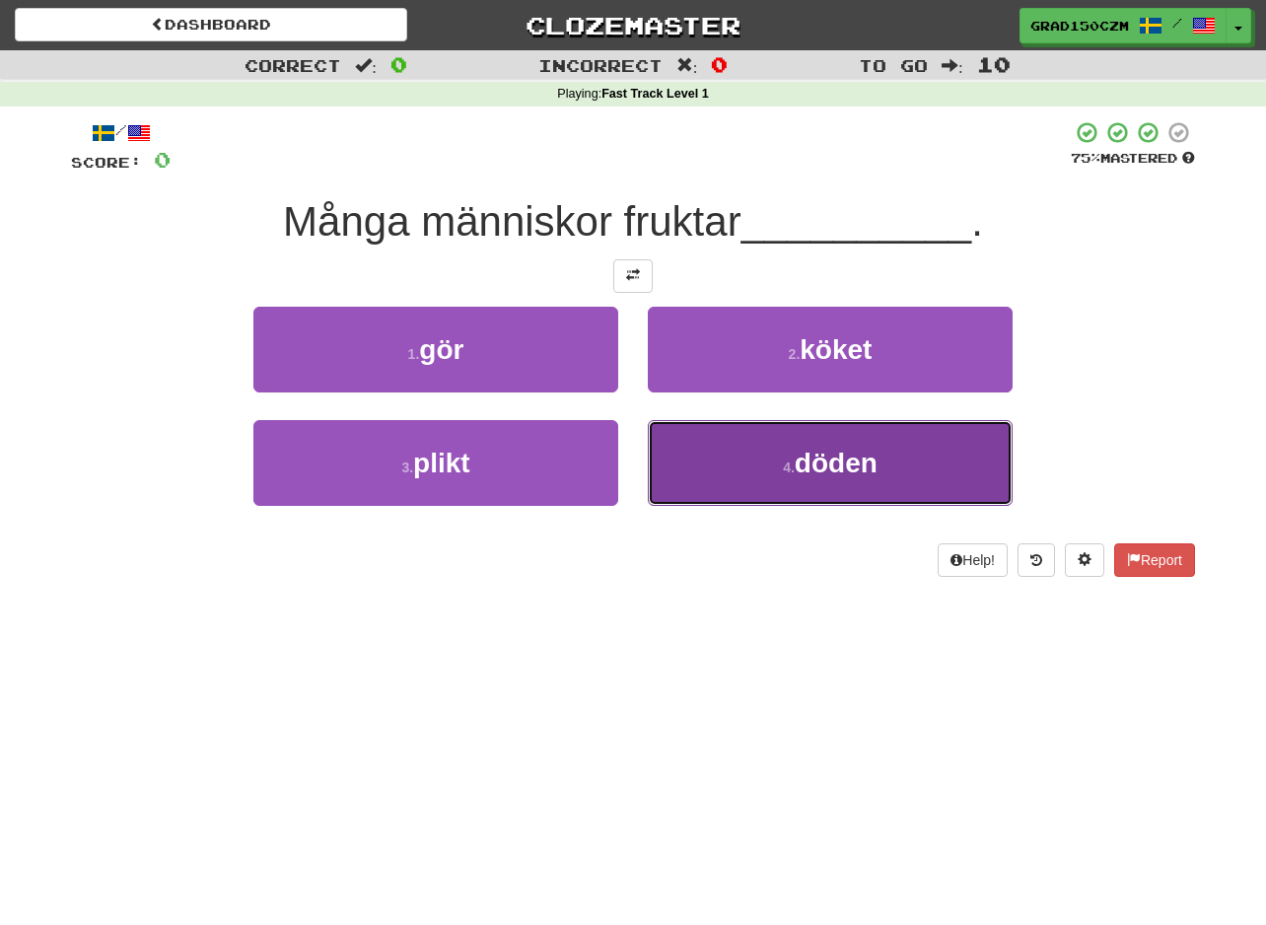
click at [765, 476] on button "4 . döden" at bounding box center [830, 463] width 365 height 86
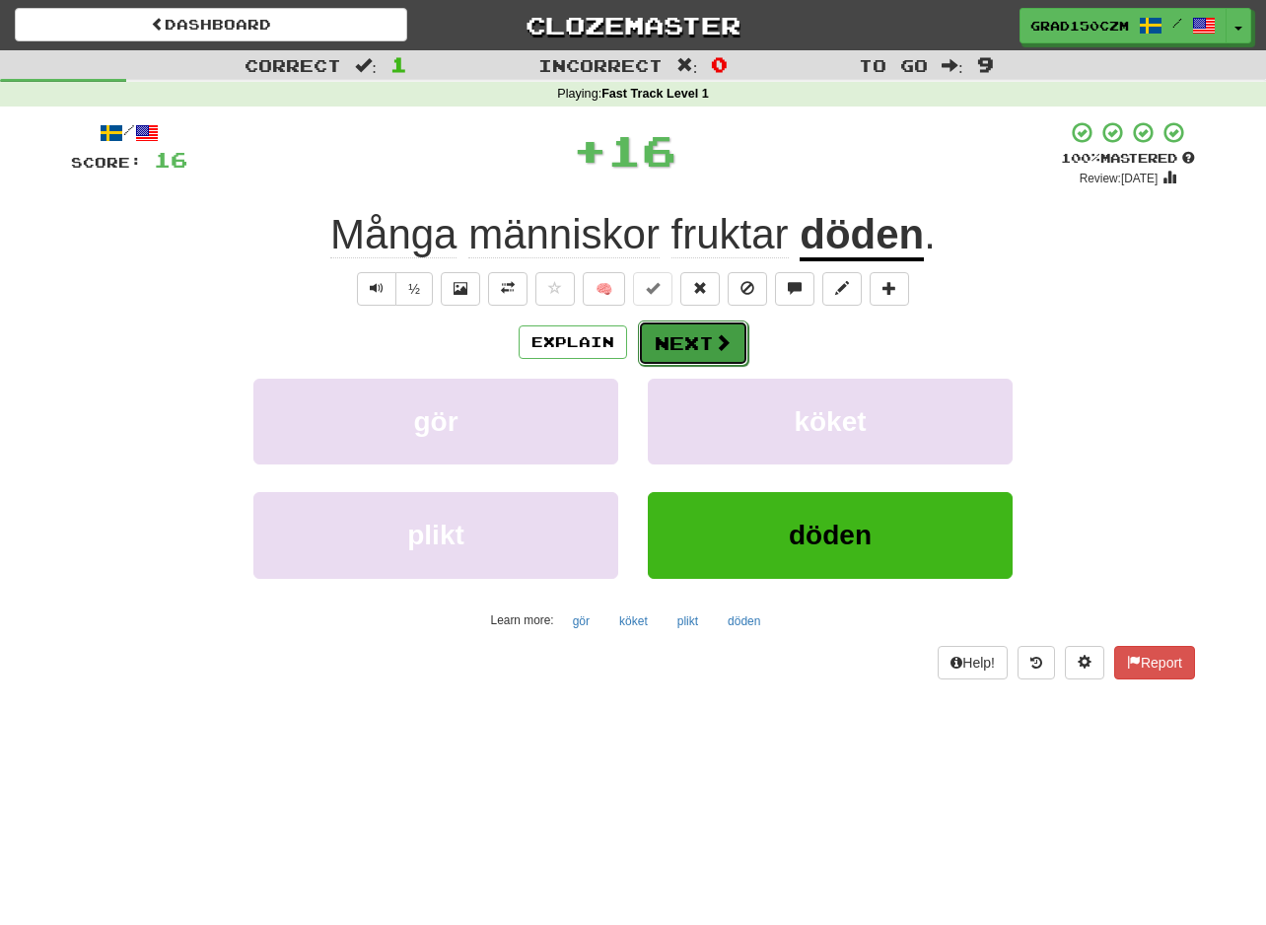
click at [706, 344] on button "Next" at bounding box center [693, 342] width 110 height 45
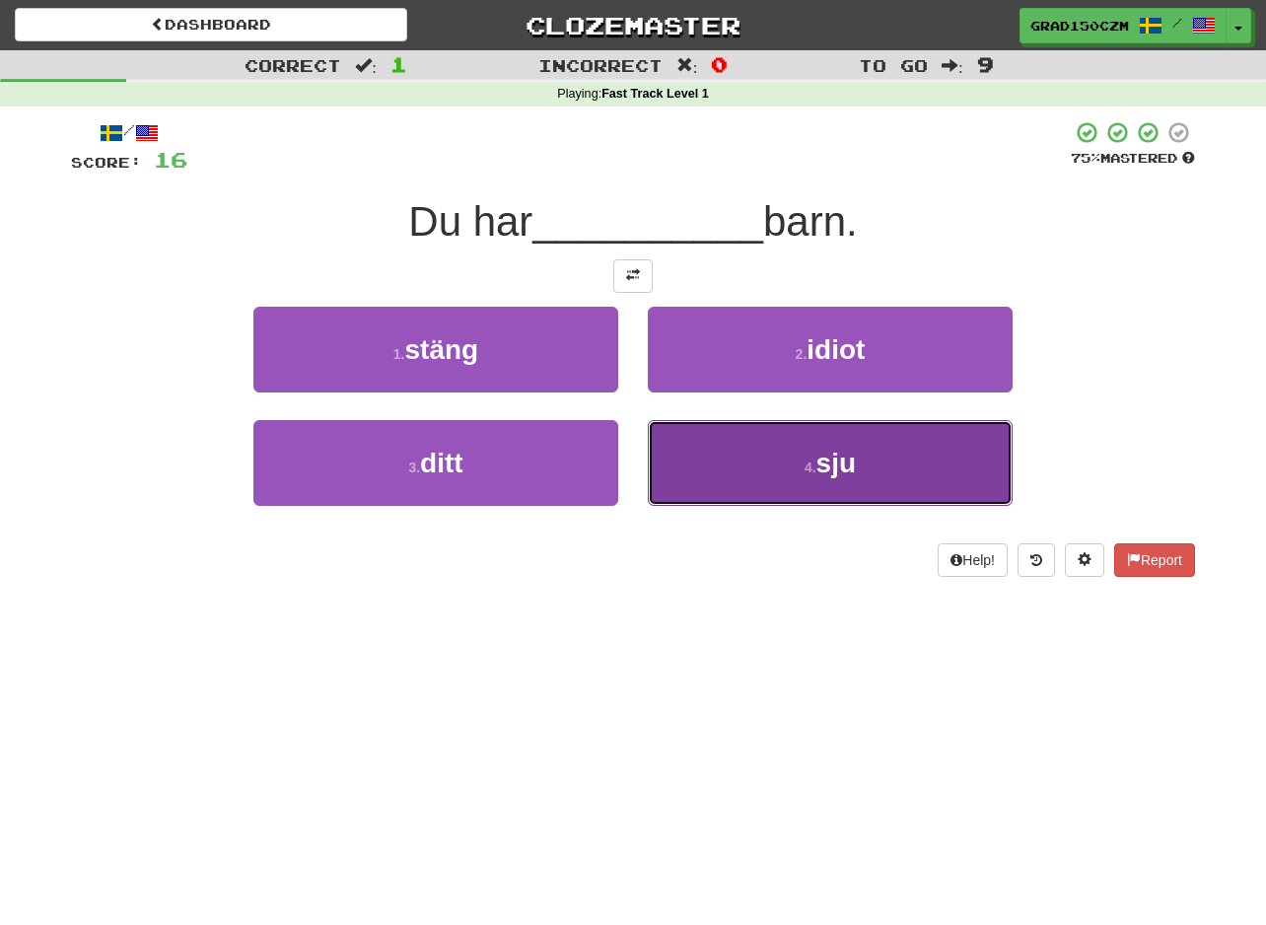
click at [843, 474] on span "sju" at bounding box center [835, 463] width 39 height 31
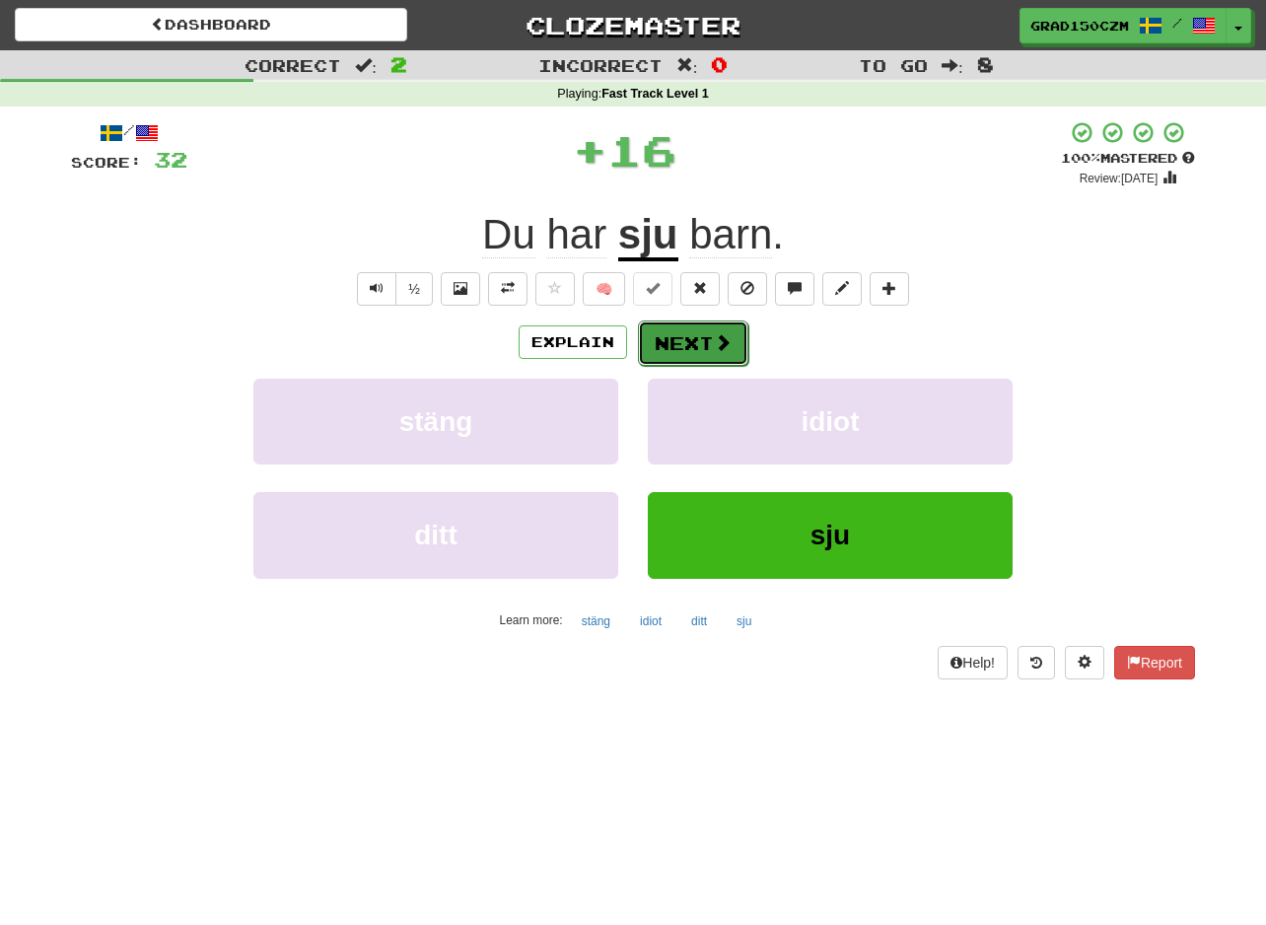
click at [676, 339] on button "Next" at bounding box center [693, 342] width 110 height 45
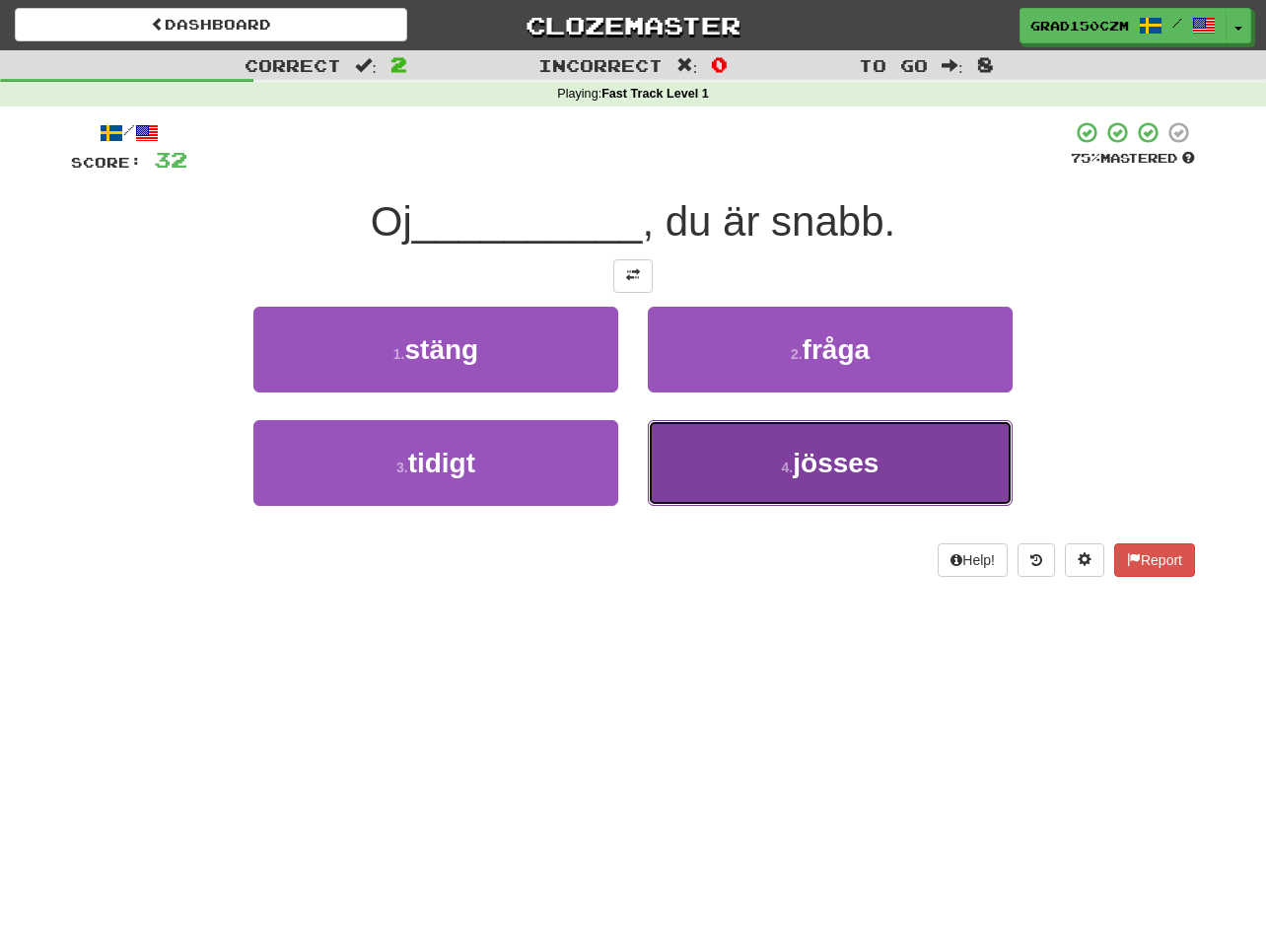
click at [782, 468] on small "4 ." at bounding box center [788, 467] width 12 height 16
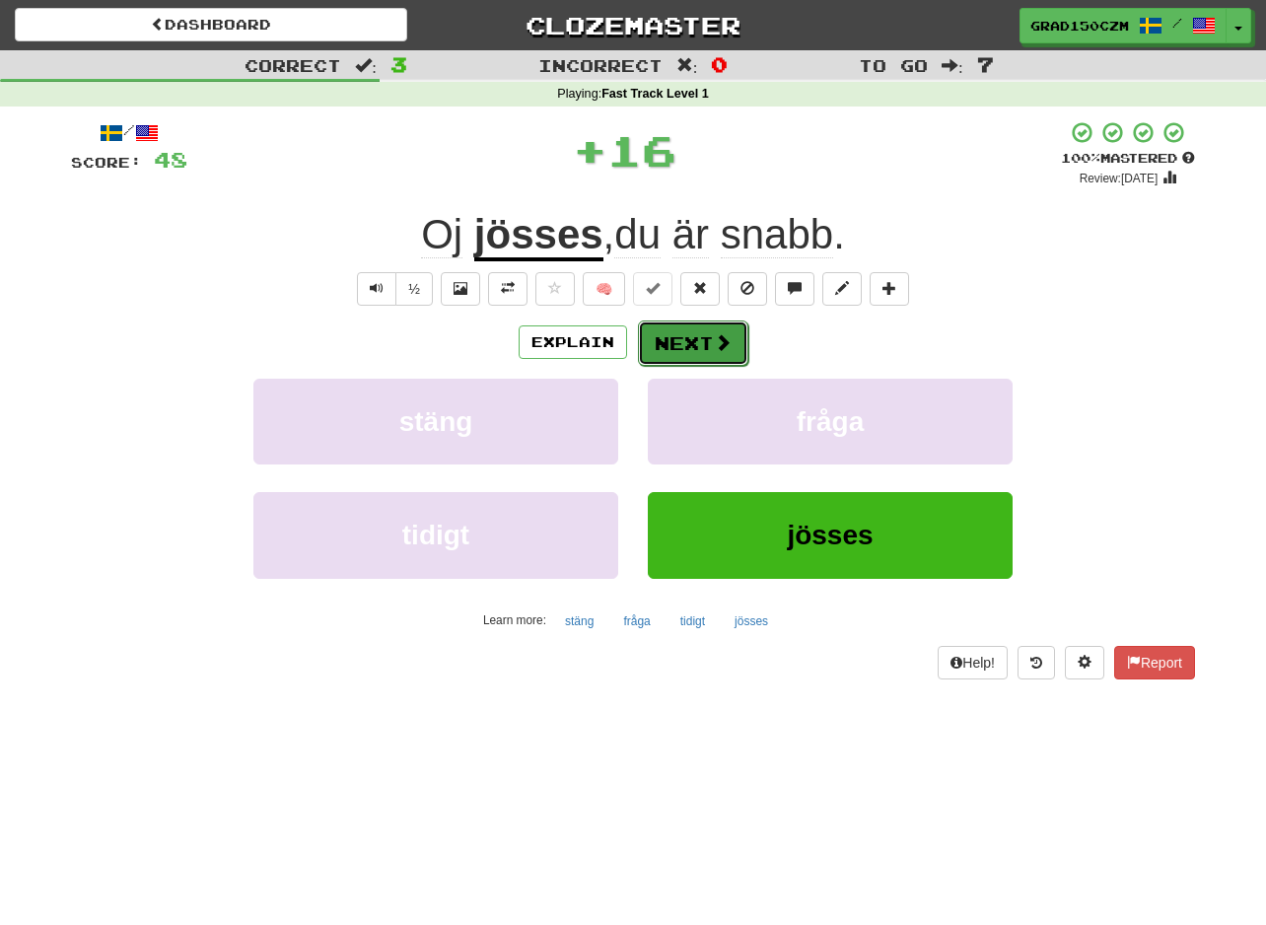
click at [685, 344] on button "Next" at bounding box center [693, 342] width 110 height 45
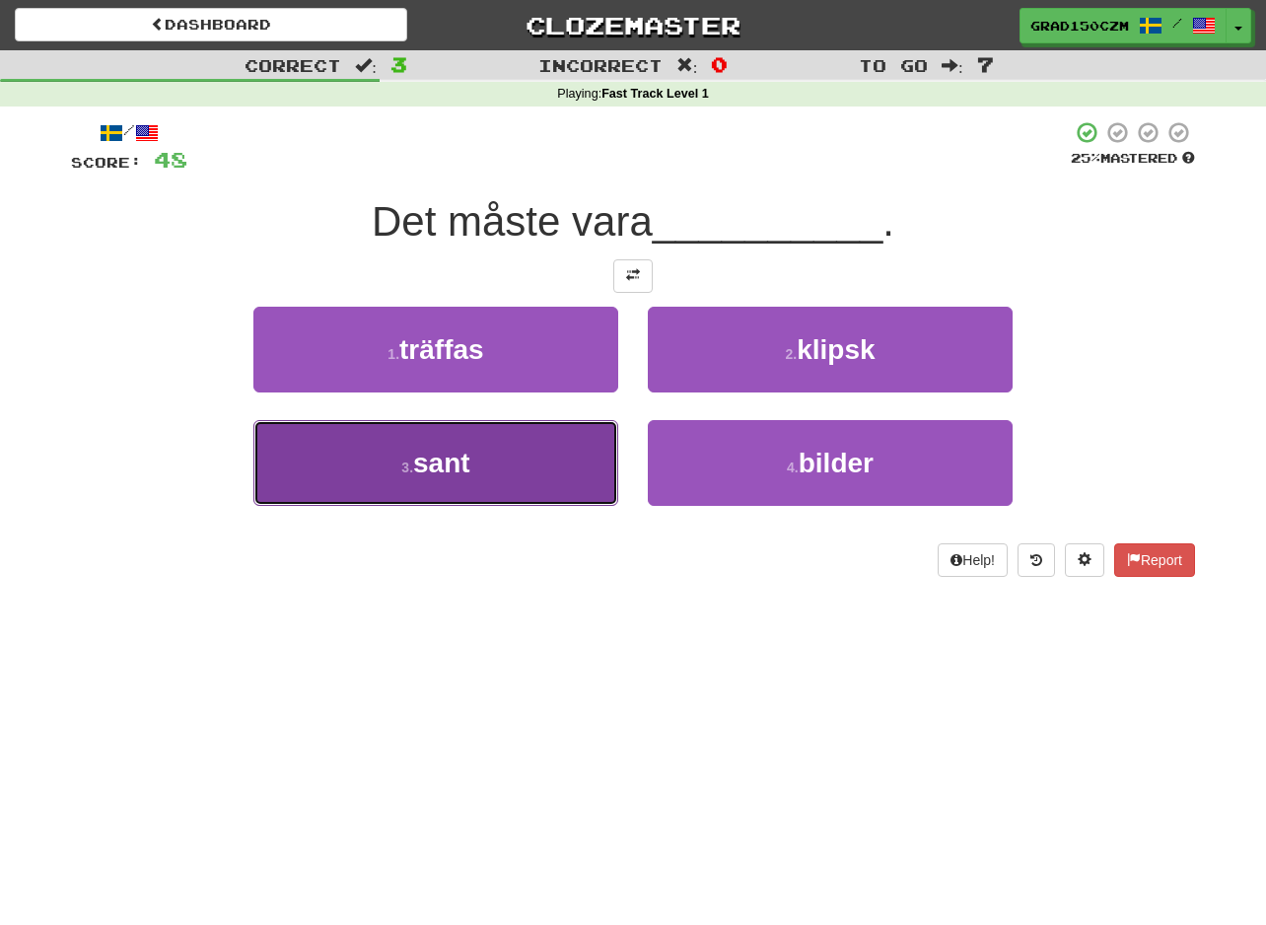
click at [447, 459] on span "sant" at bounding box center [441, 463] width 57 height 31
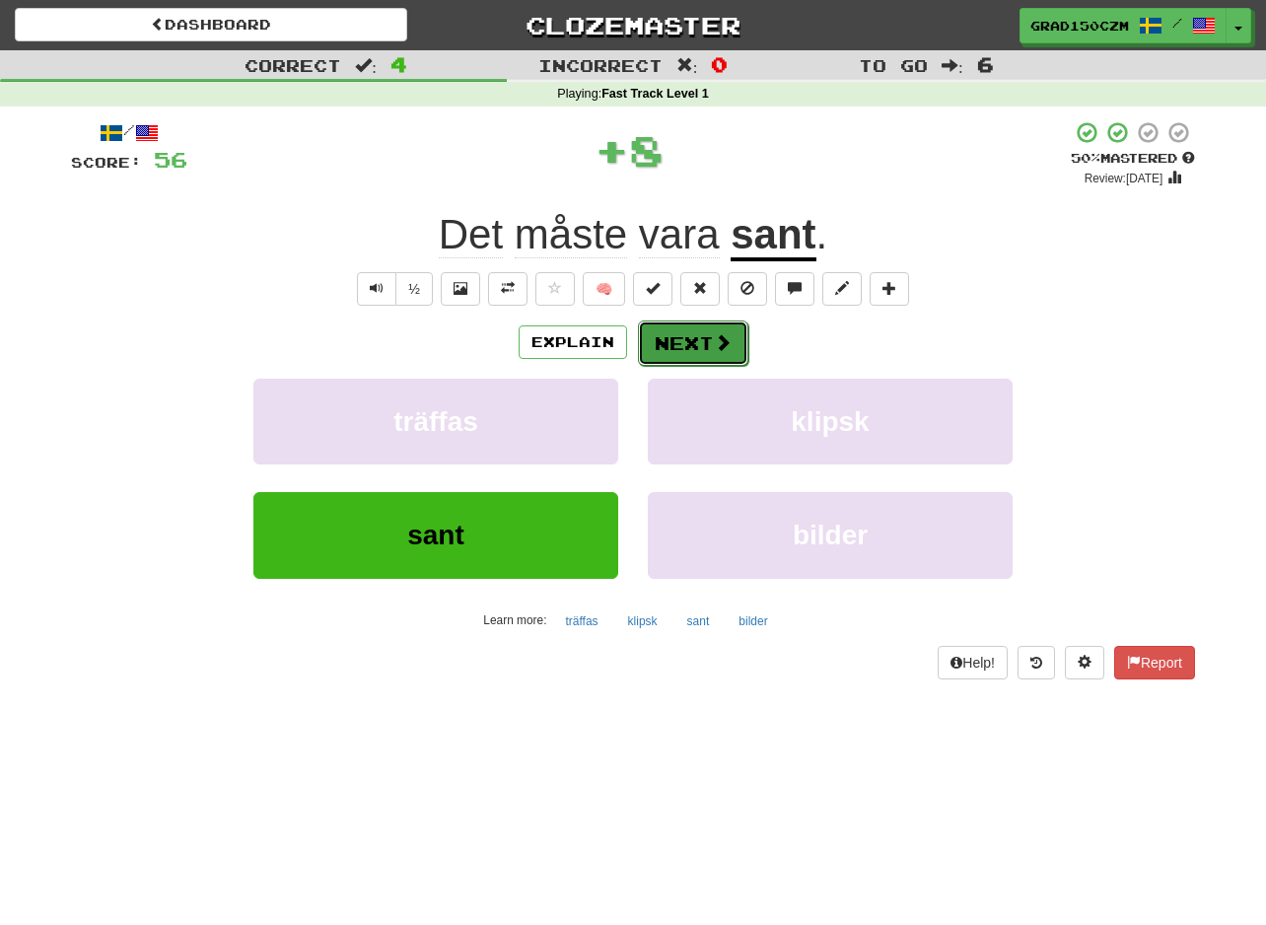
click at [713, 328] on button "Next" at bounding box center [693, 342] width 110 height 45
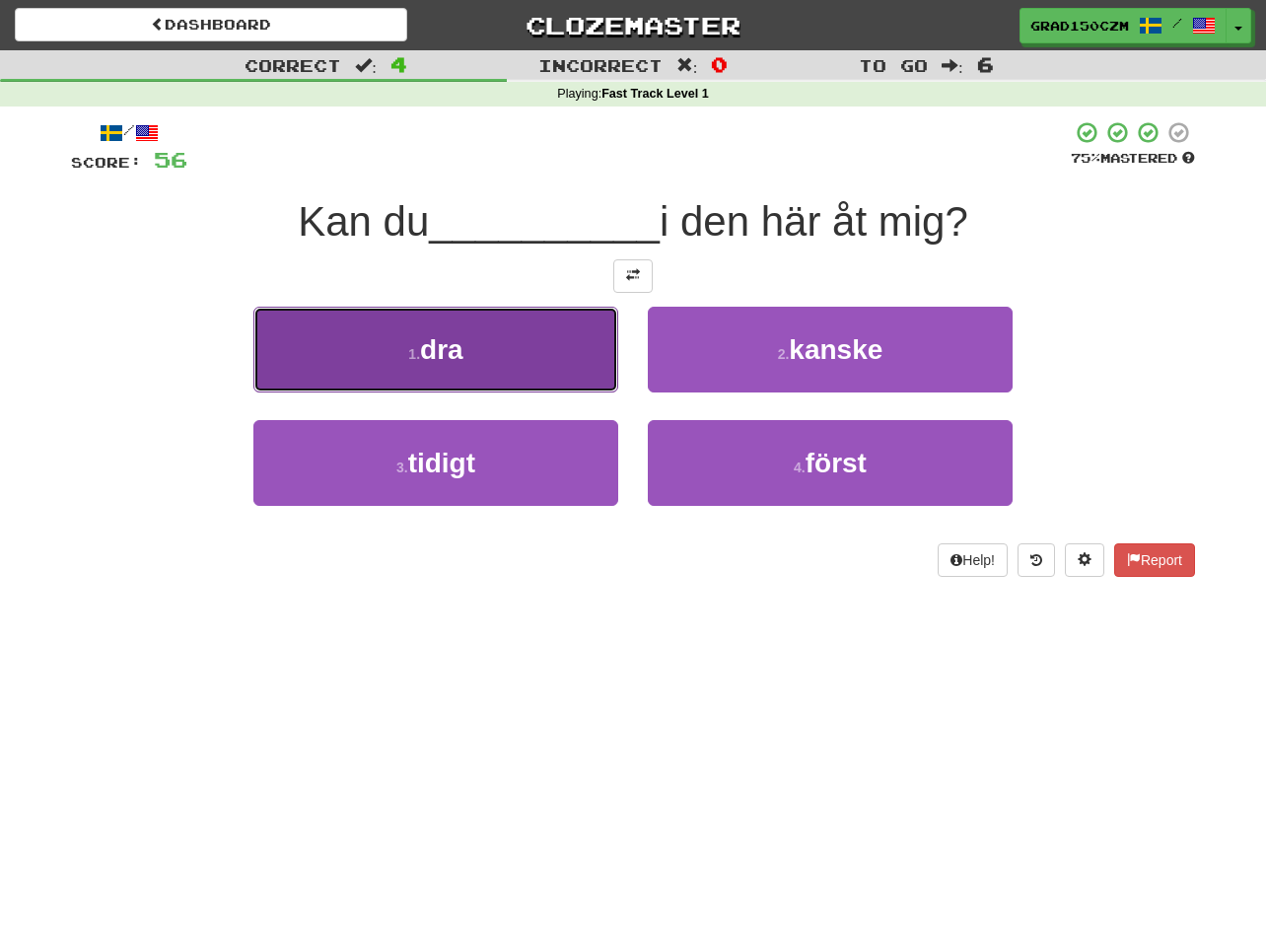
click at [459, 356] on span "dra" at bounding box center [441, 349] width 43 height 31
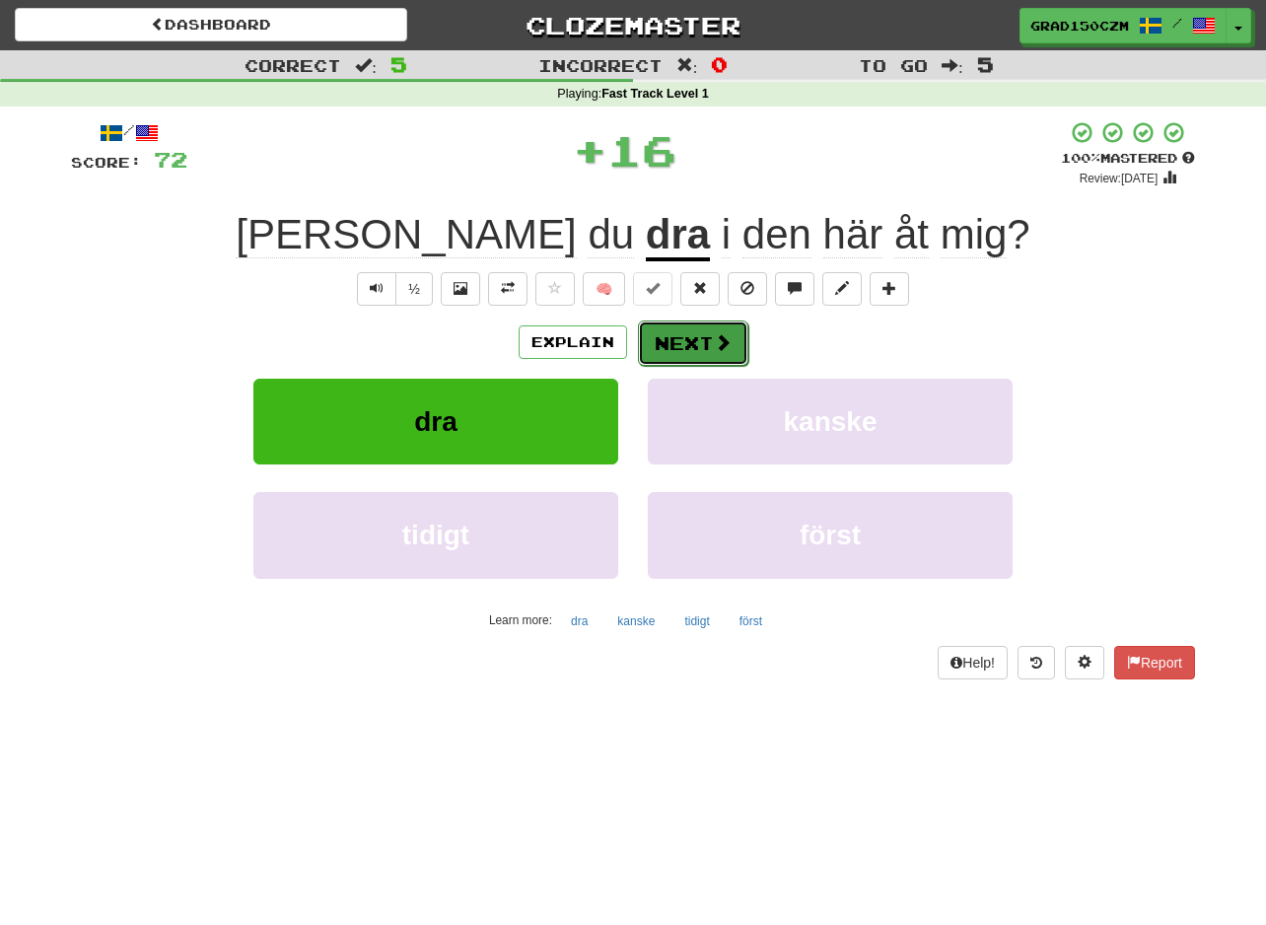
click at [687, 346] on button "Next" at bounding box center [693, 342] width 110 height 45
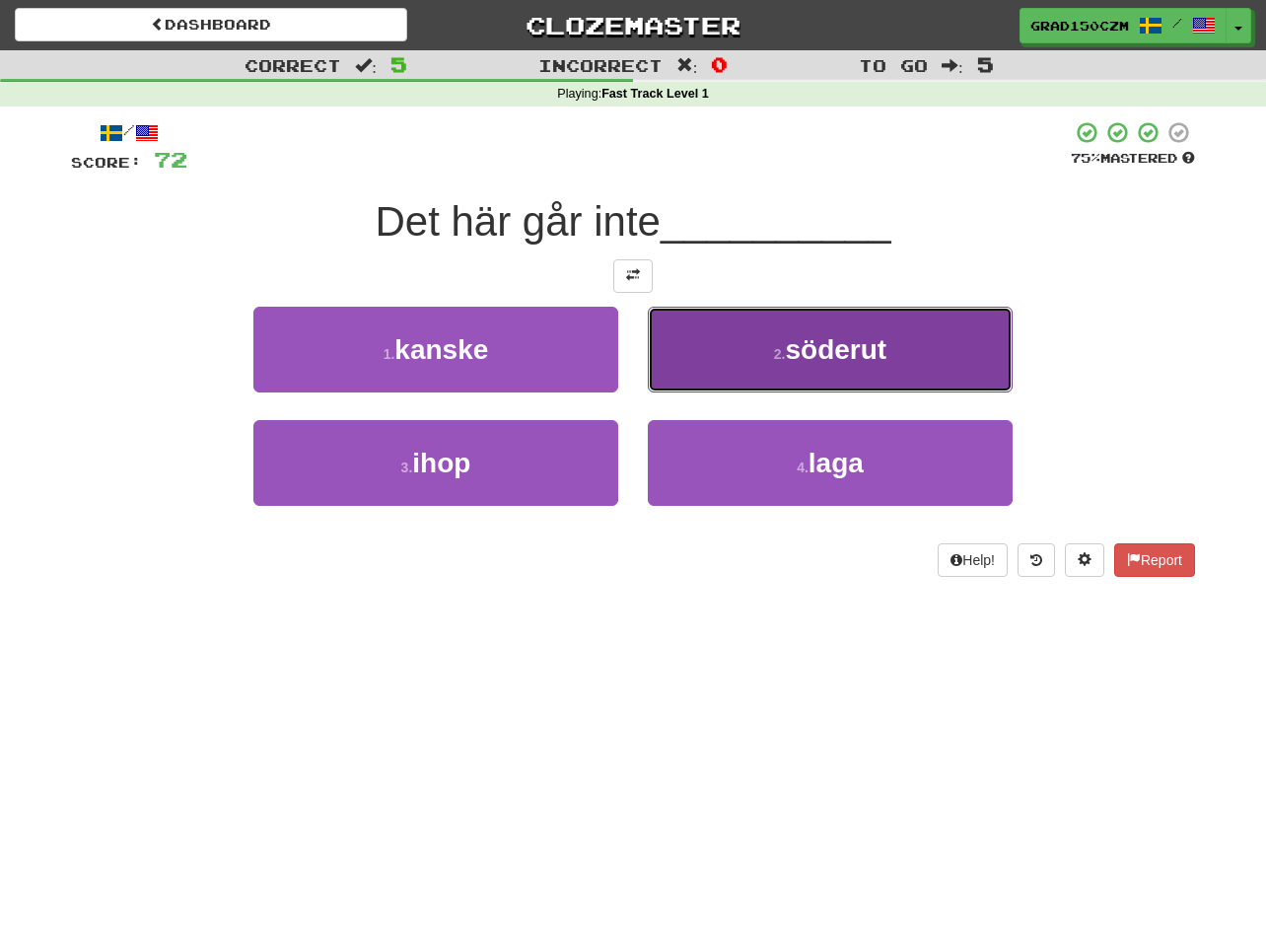
click at [803, 338] on span "söderut" at bounding box center [837, 349] width 102 height 31
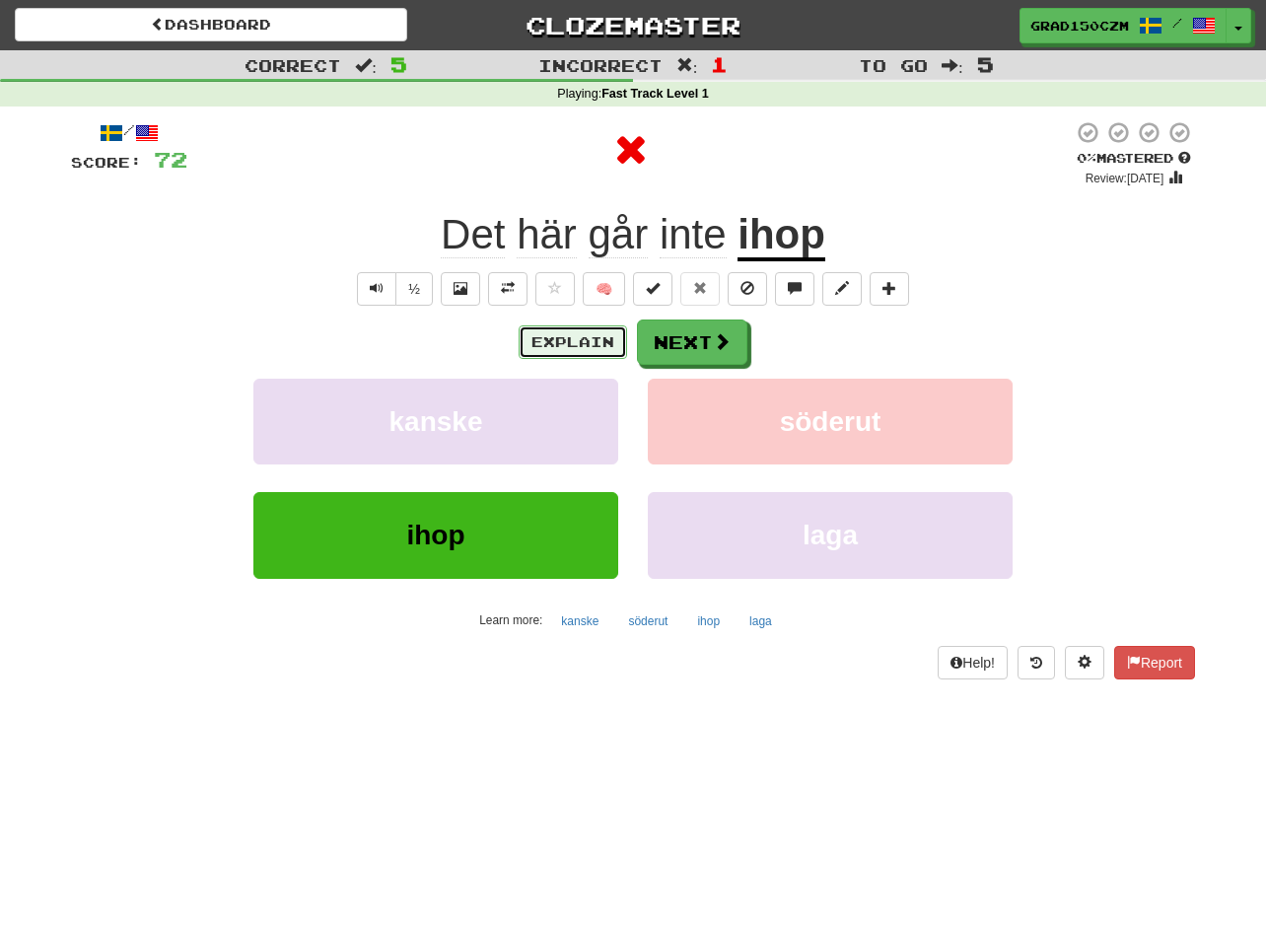
click at [547, 327] on button "Explain" at bounding box center [573, 342] width 108 height 34
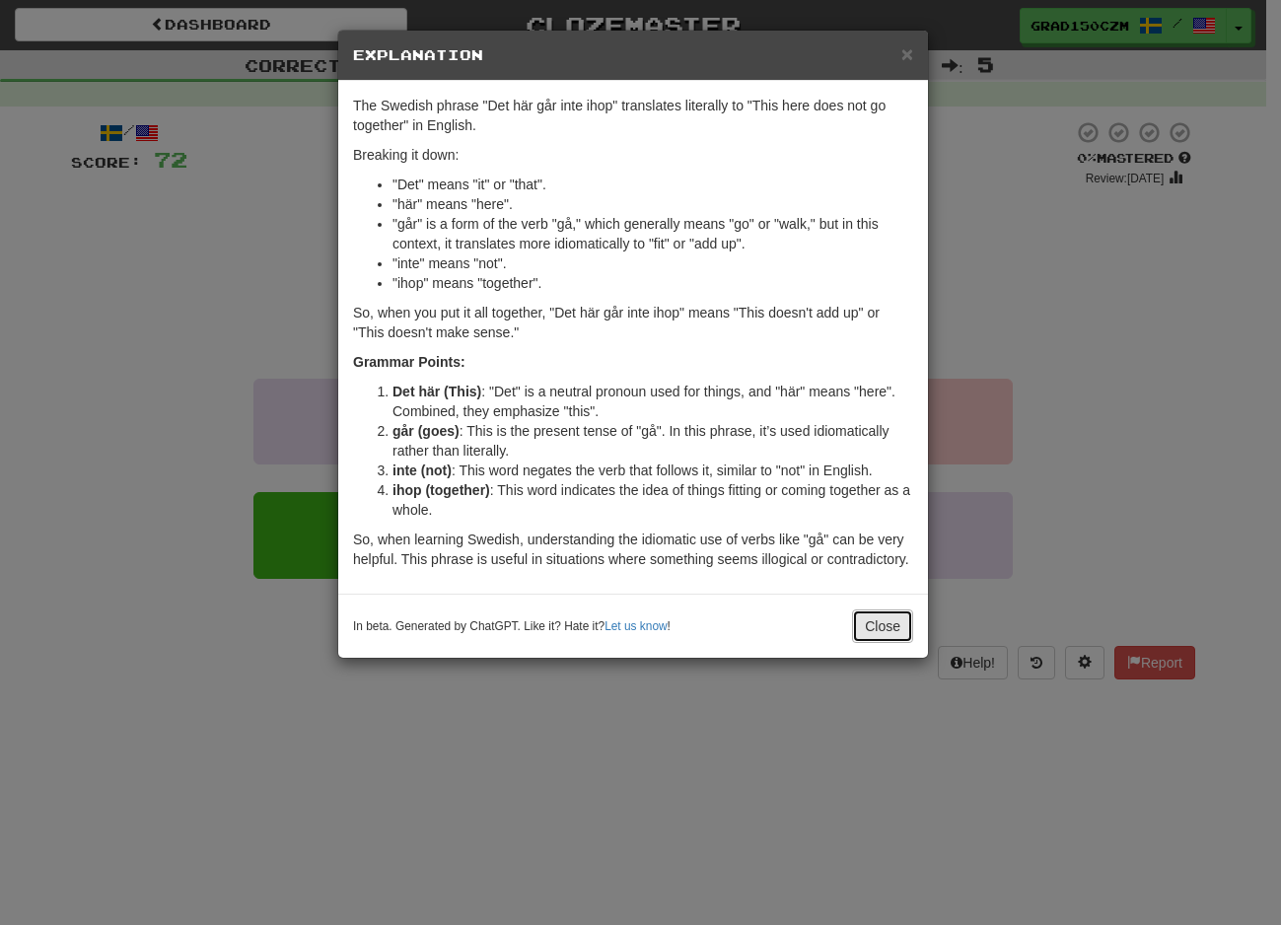
click at [904, 621] on button "Close" at bounding box center [882, 626] width 61 height 34
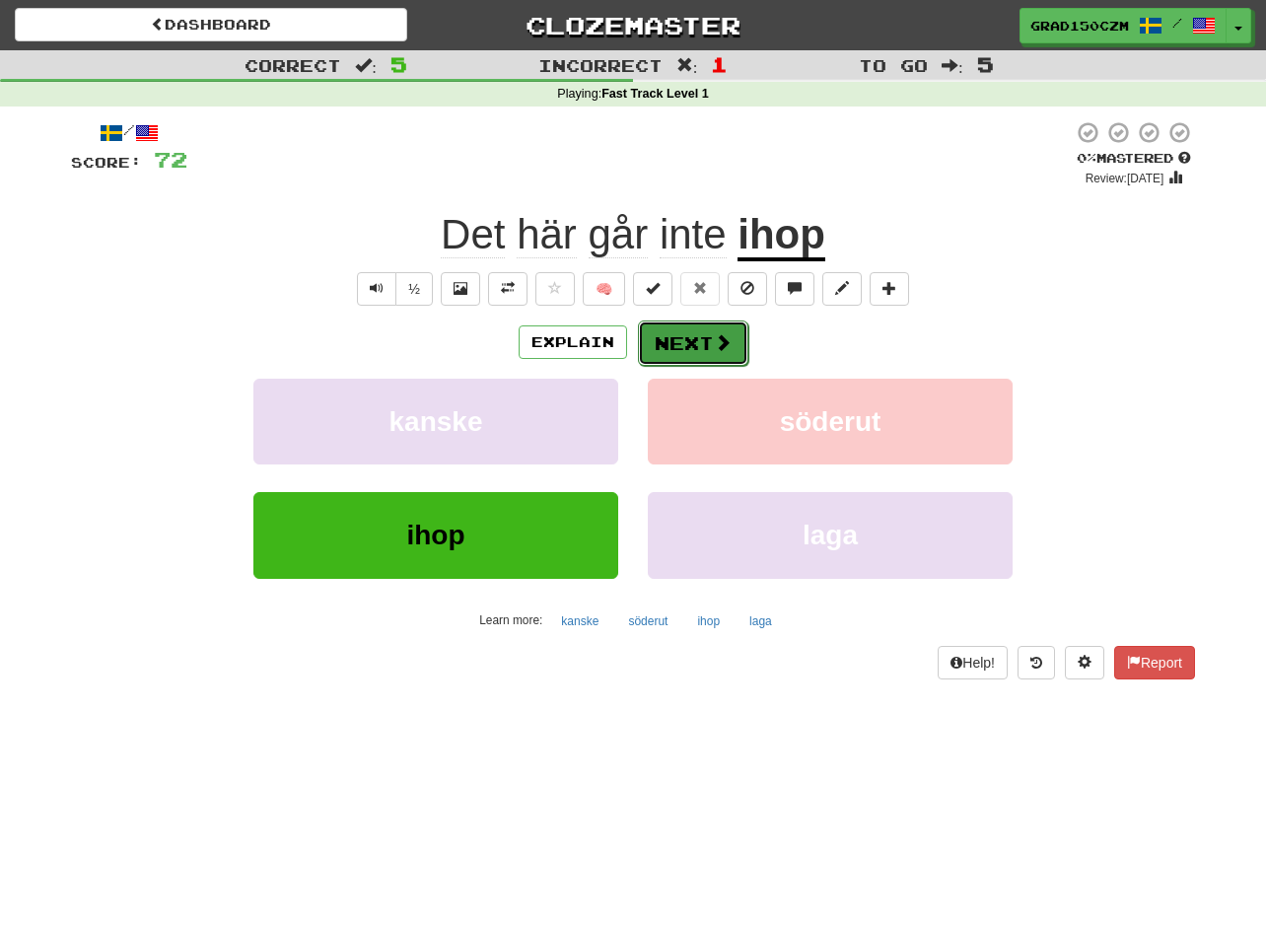
click at [688, 335] on button "Next" at bounding box center [693, 342] width 110 height 45
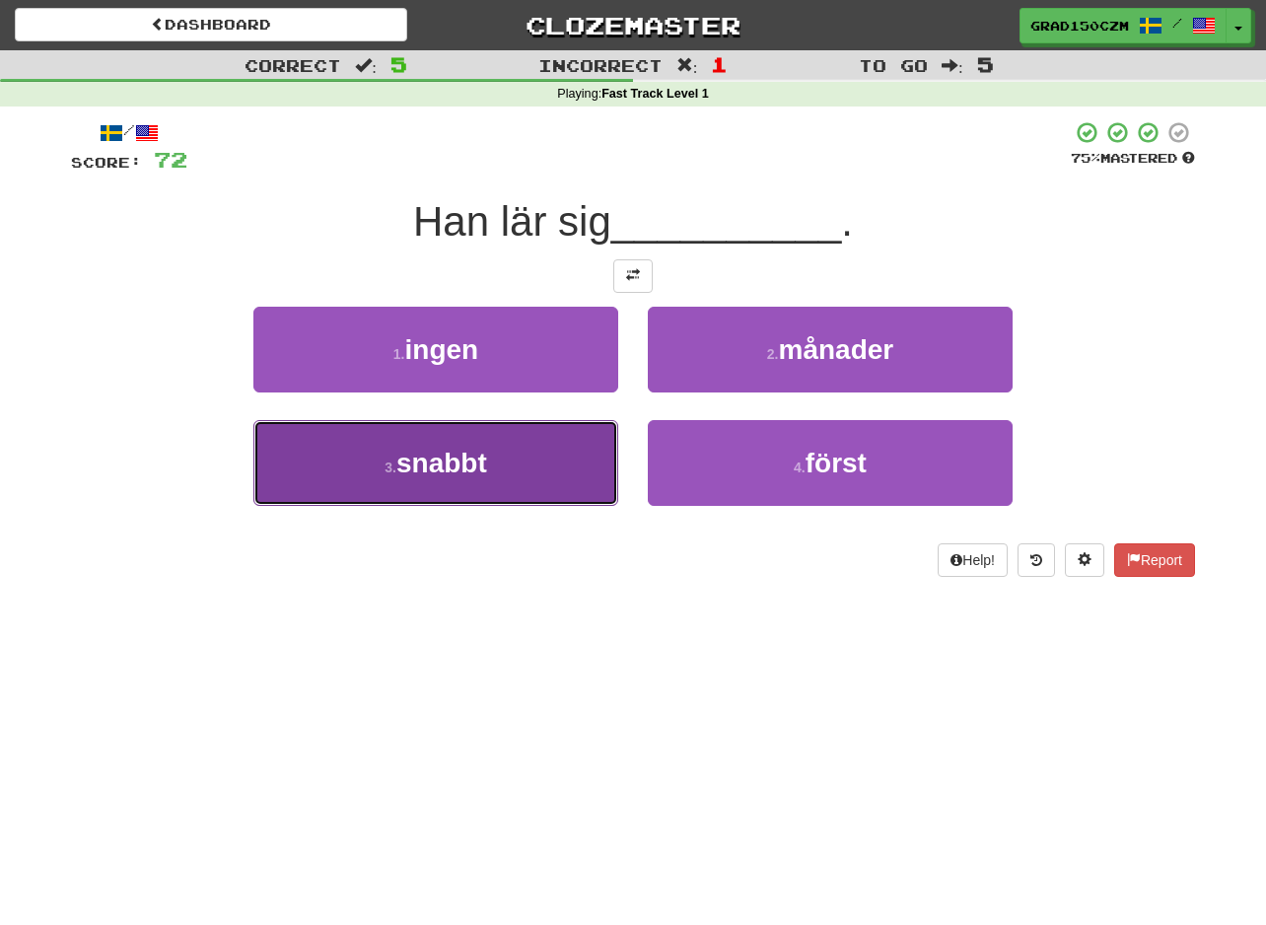
click at [423, 464] on span "snabbt" at bounding box center [441, 463] width 91 height 31
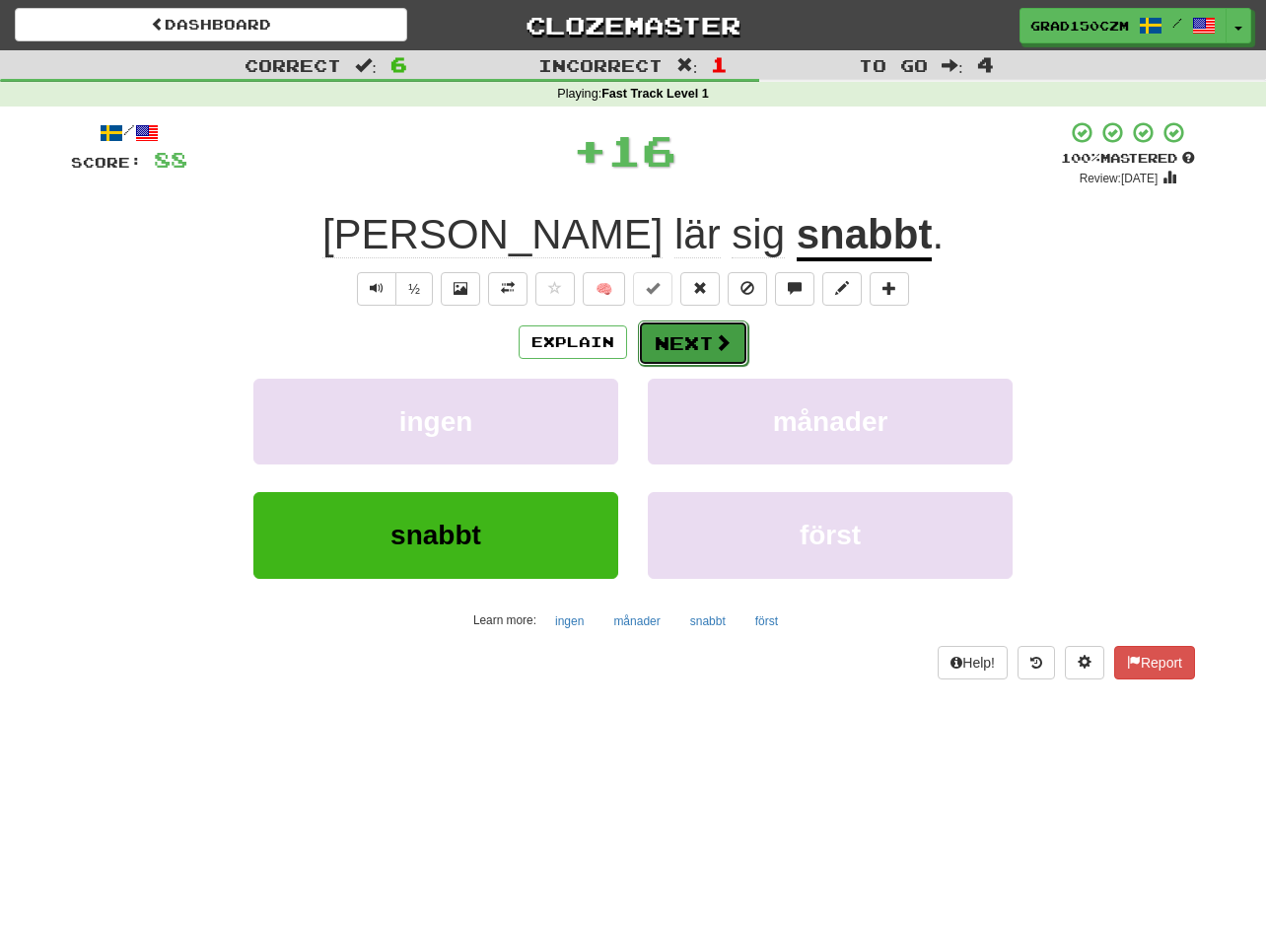
click at [714, 324] on button "Next" at bounding box center [693, 342] width 110 height 45
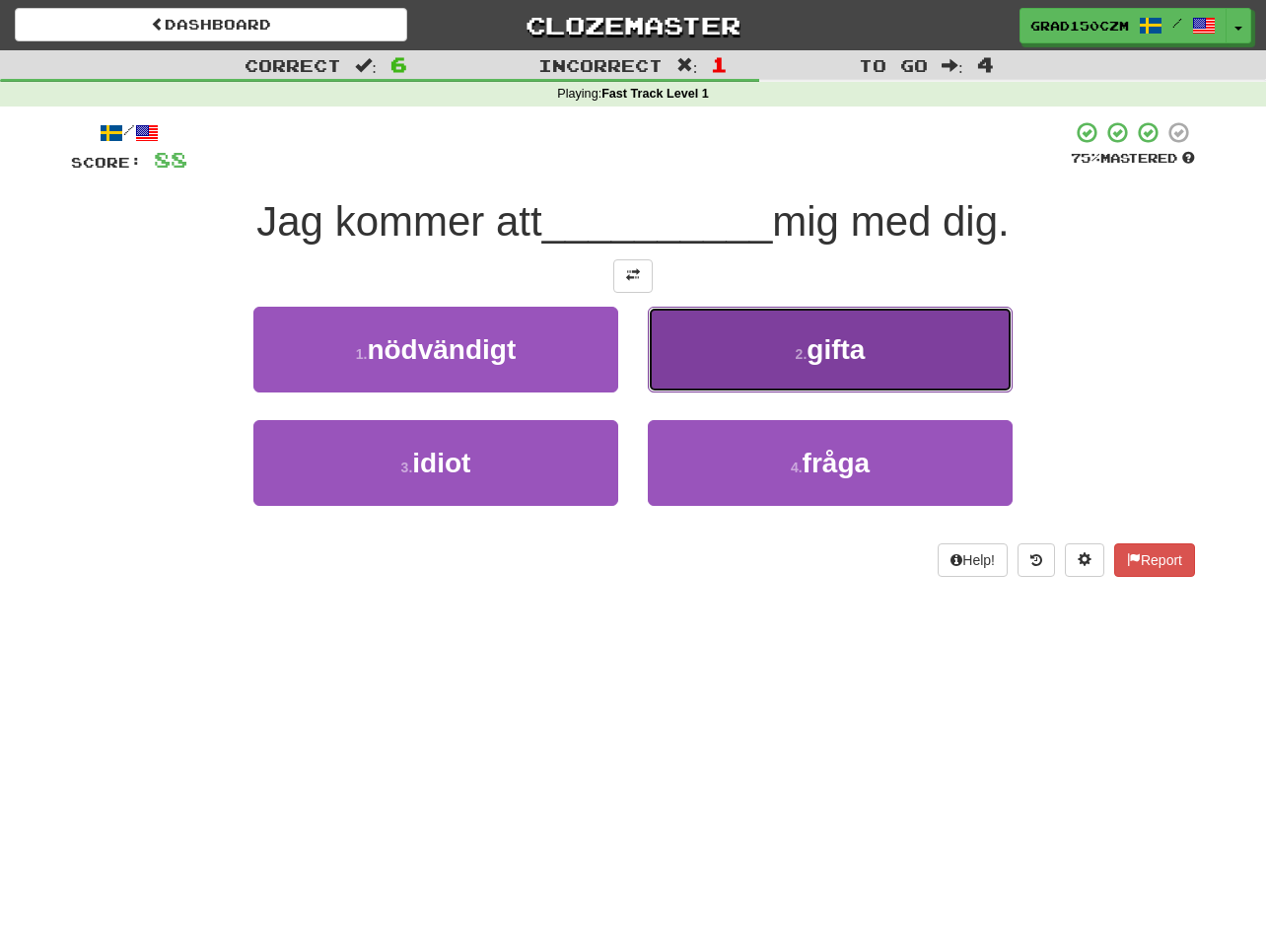
click at [897, 362] on button "2 . gifta" at bounding box center [830, 350] width 365 height 86
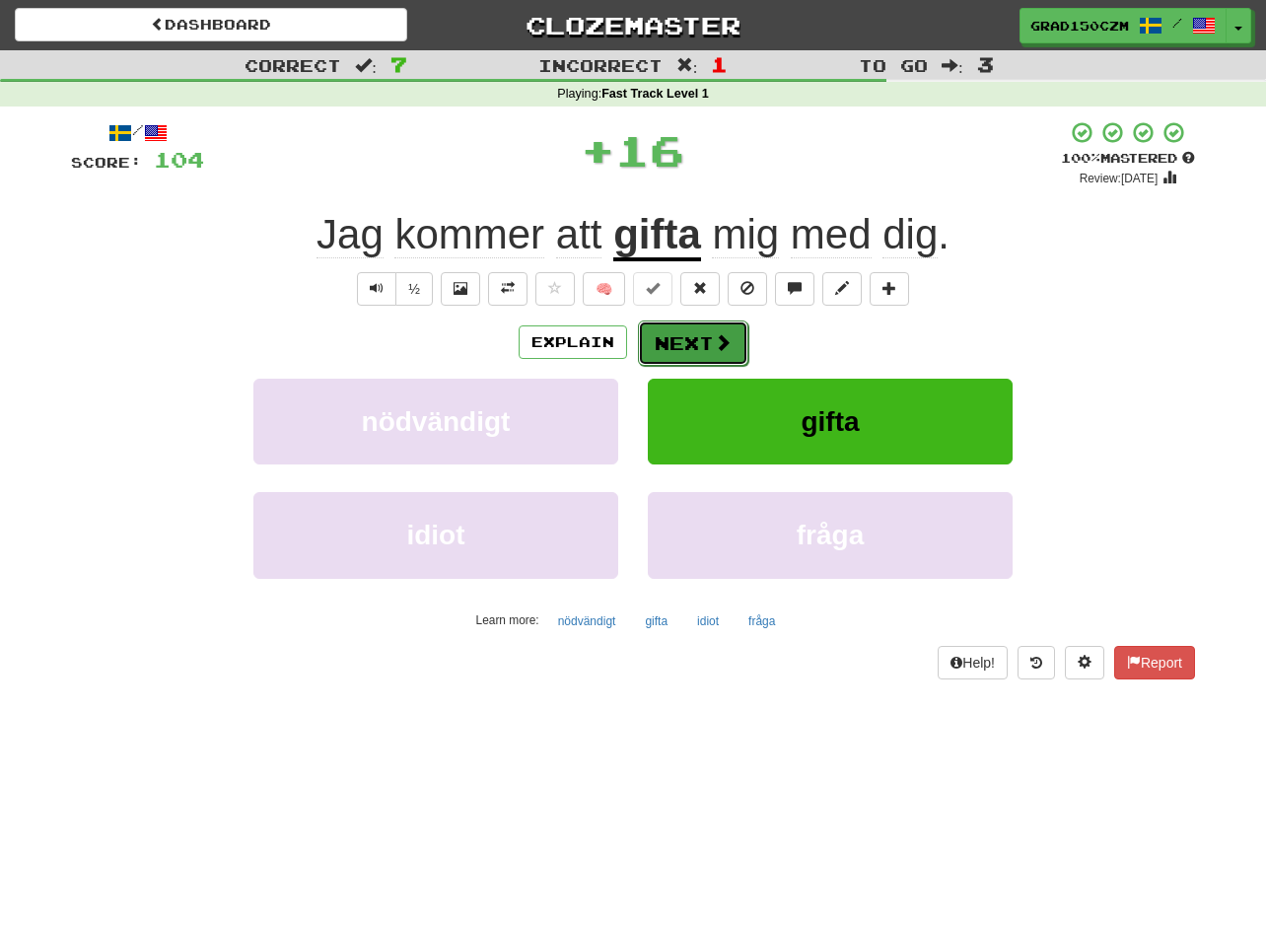
click at [695, 338] on button "Next" at bounding box center [693, 342] width 110 height 45
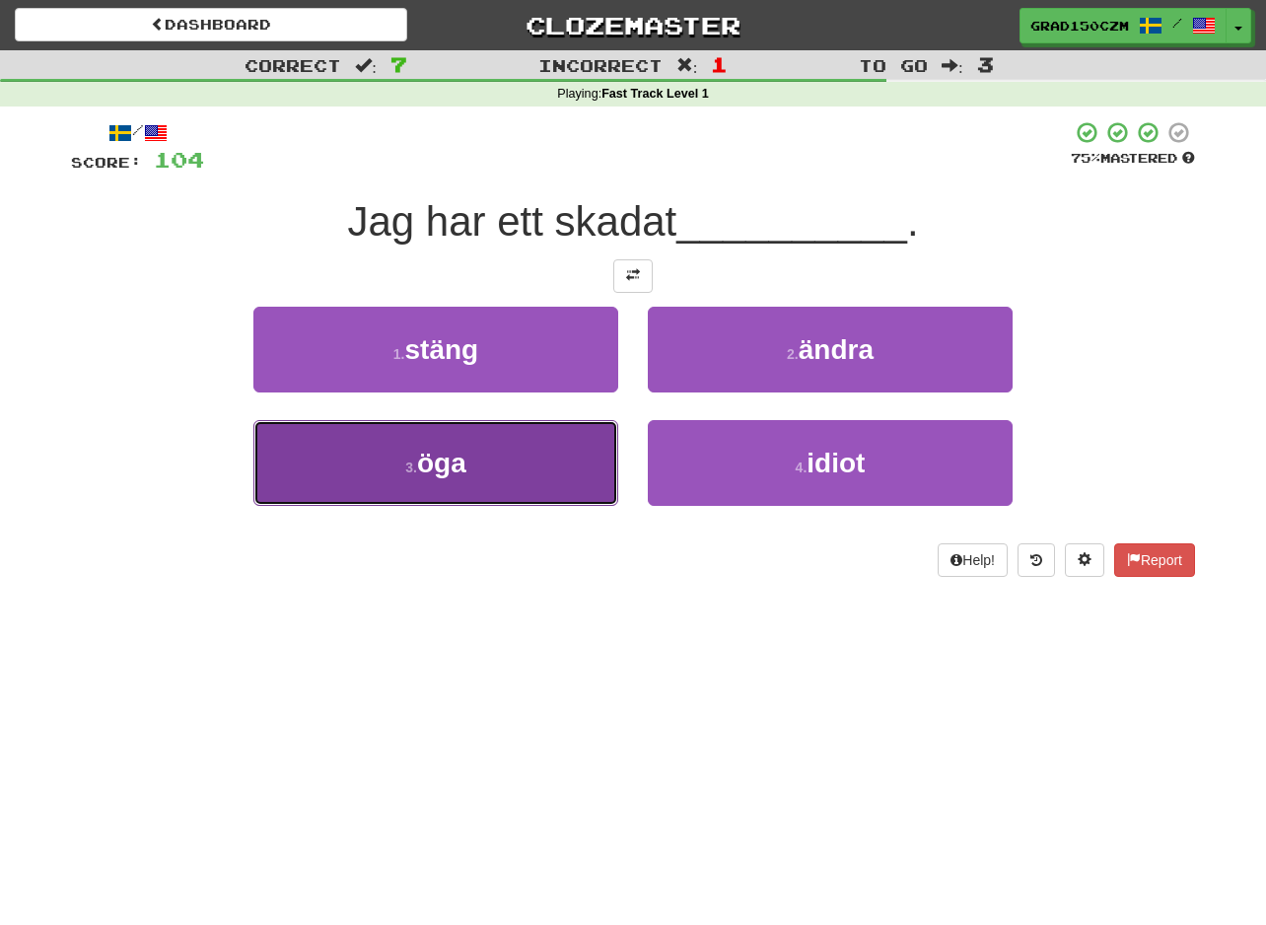
click at [430, 477] on span "öga" at bounding box center [441, 463] width 49 height 31
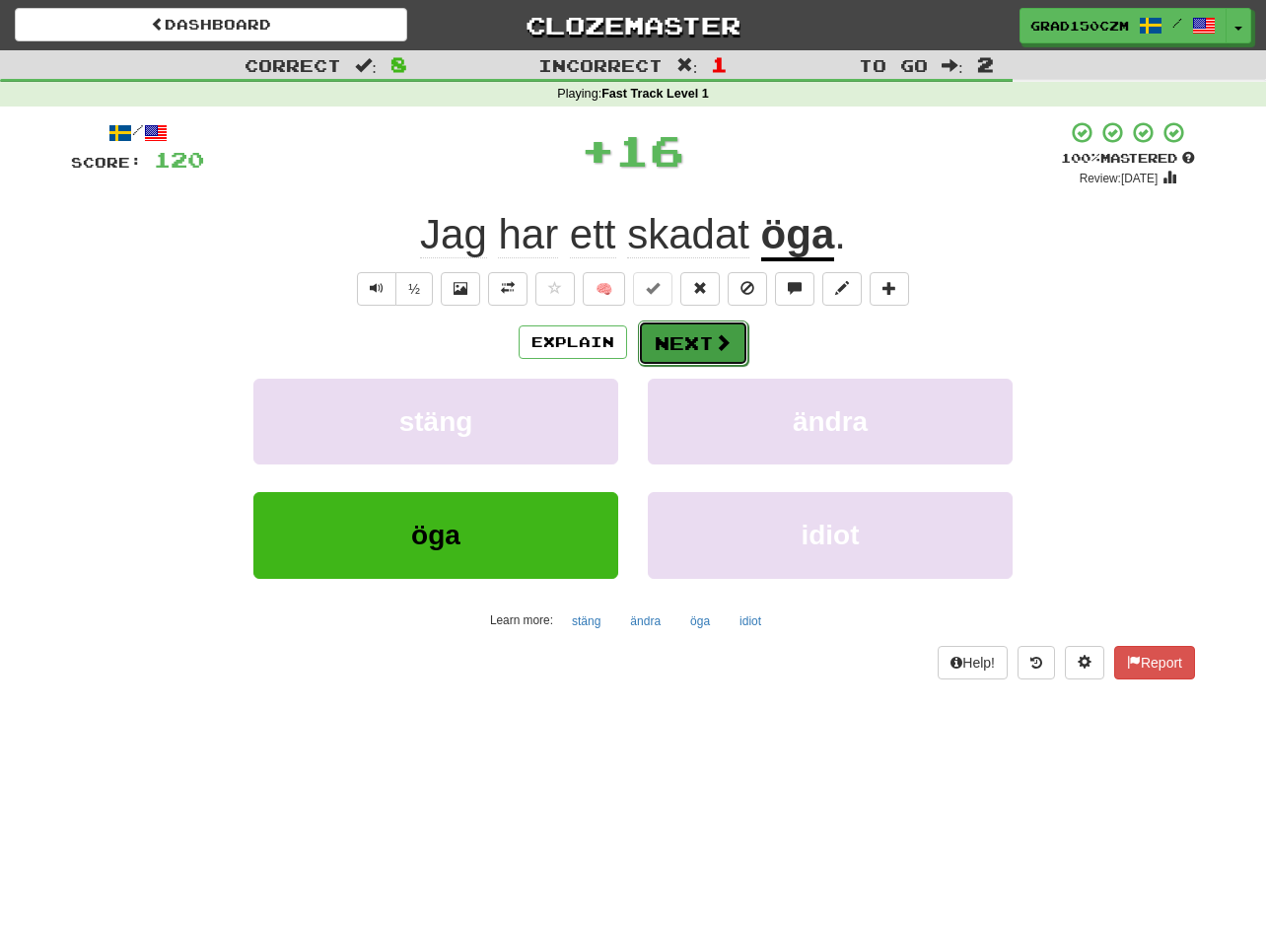
click at [700, 344] on button "Next" at bounding box center [693, 342] width 110 height 45
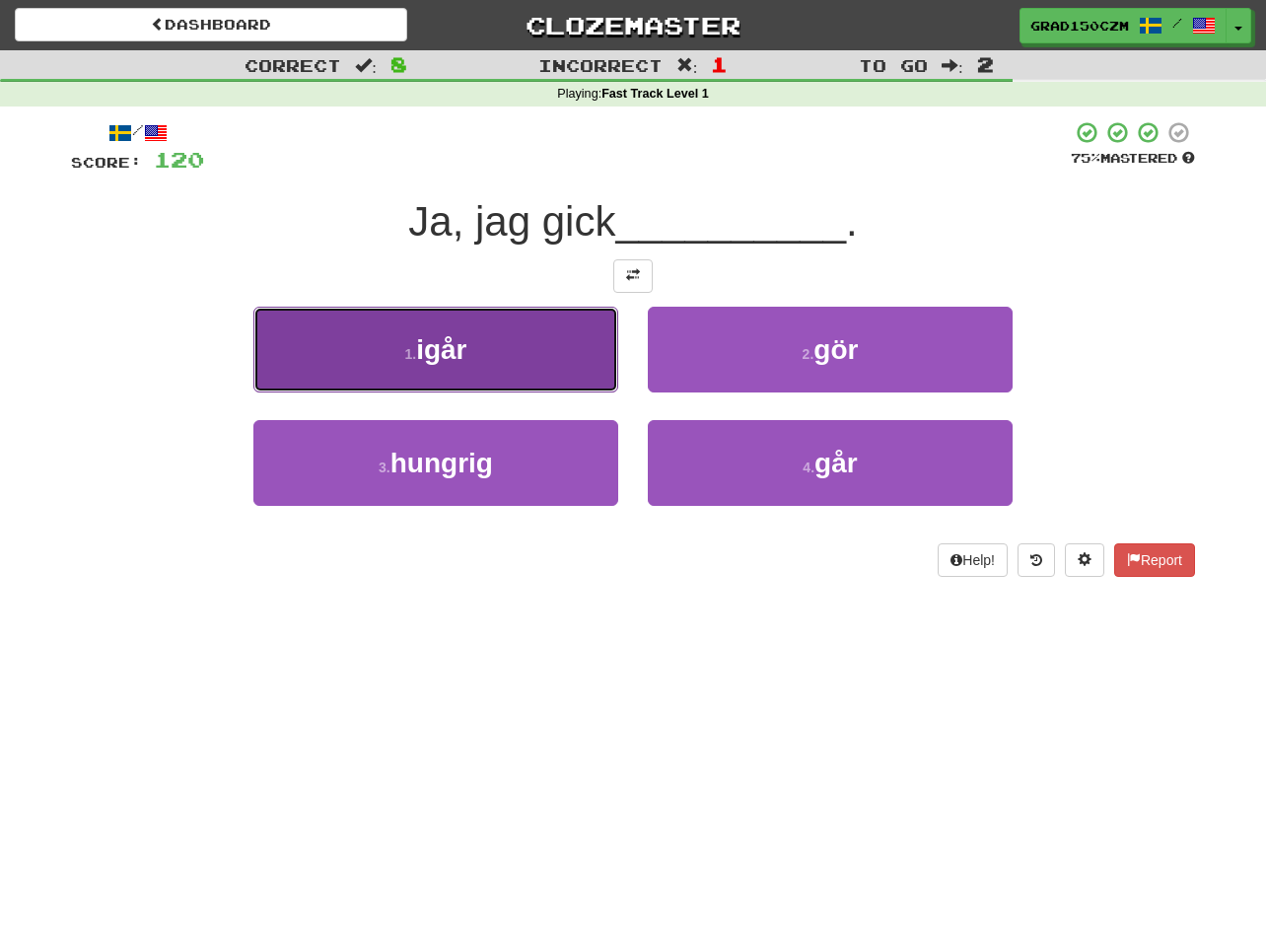
drag, startPoint x: 457, startPoint y: 363, endPoint x: 454, endPoint y: 353, distance: 10.3
click at [454, 353] on button "1 . igår" at bounding box center [435, 350] width 365 height 86
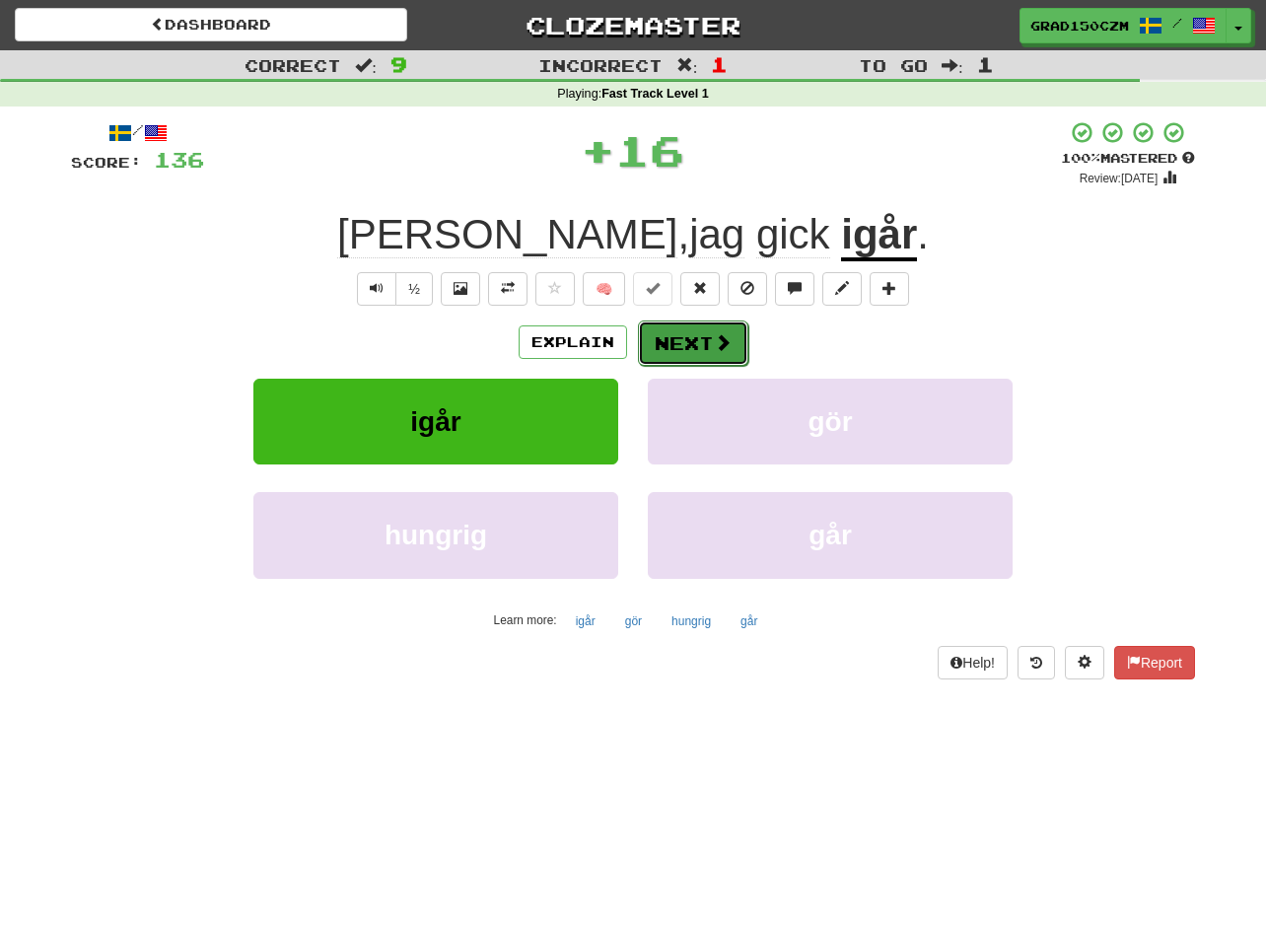
click at [737, 343] on button "Next" at bounding box center [693, 342] width 110 height 45
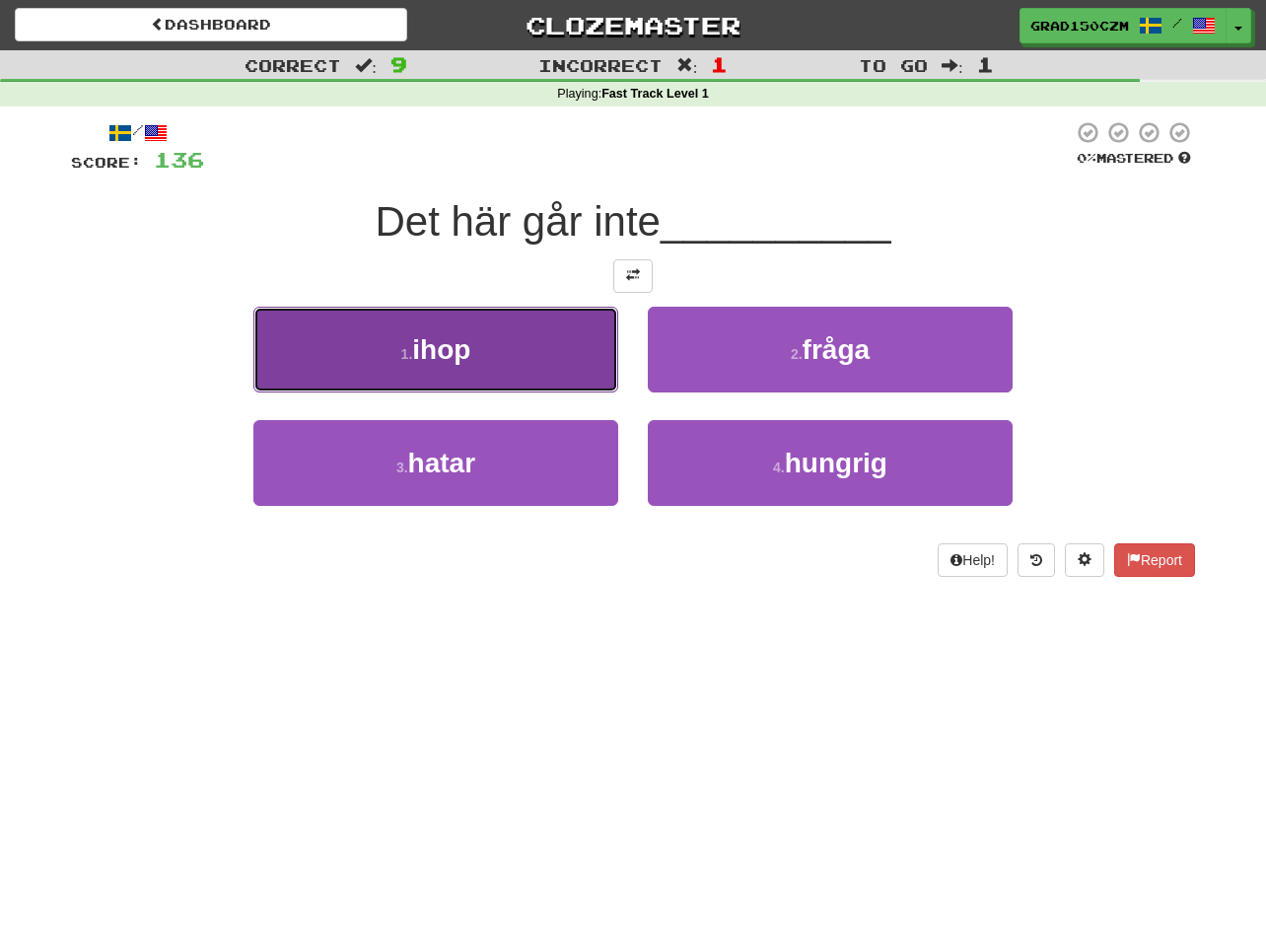
click at [459, 323] on button "1 . ihop" at bounding box center [435, 350] width 365 height 86
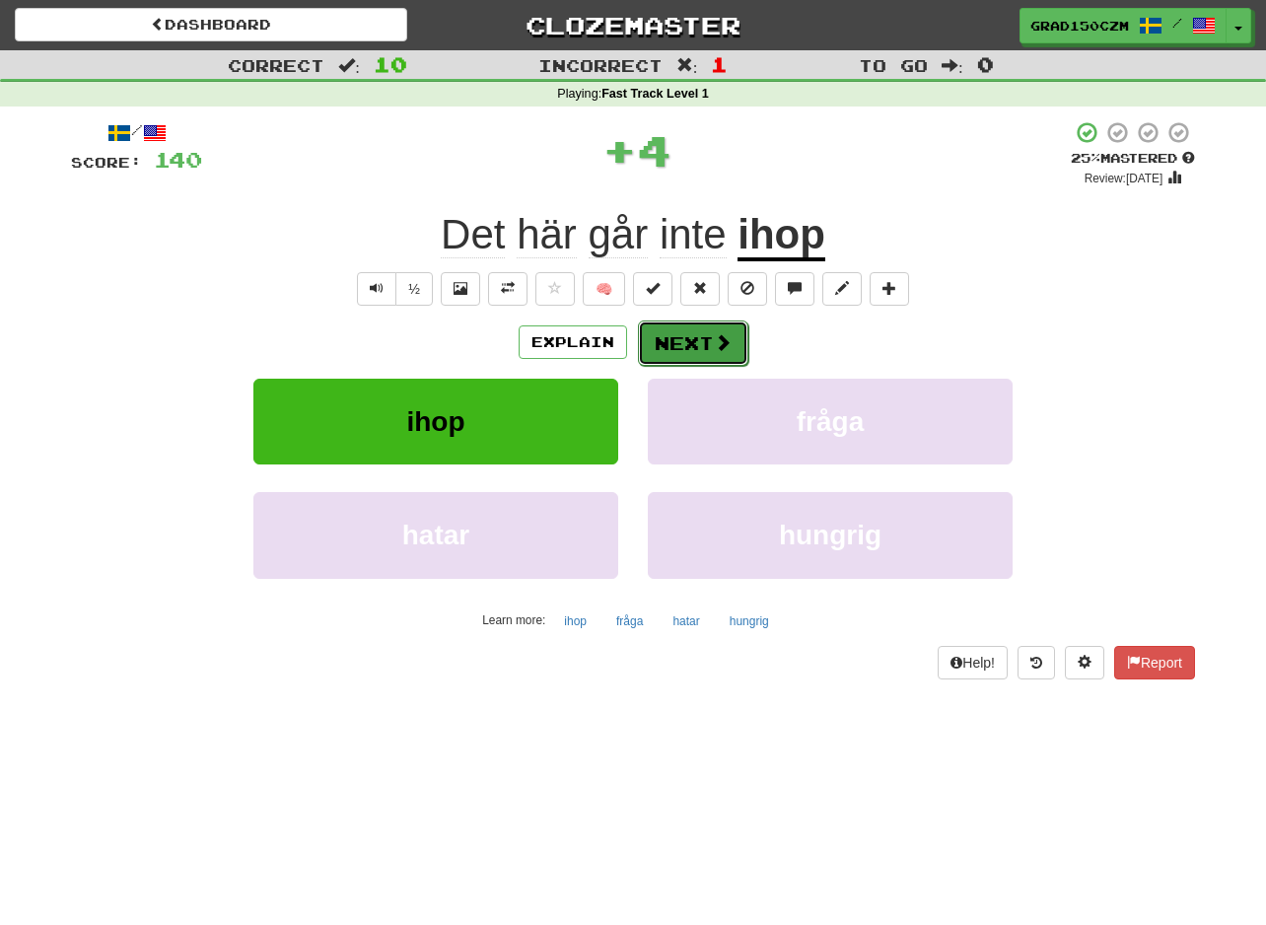
click at [718, 340] on span at bounding box center [723, 342] width 18 height 18
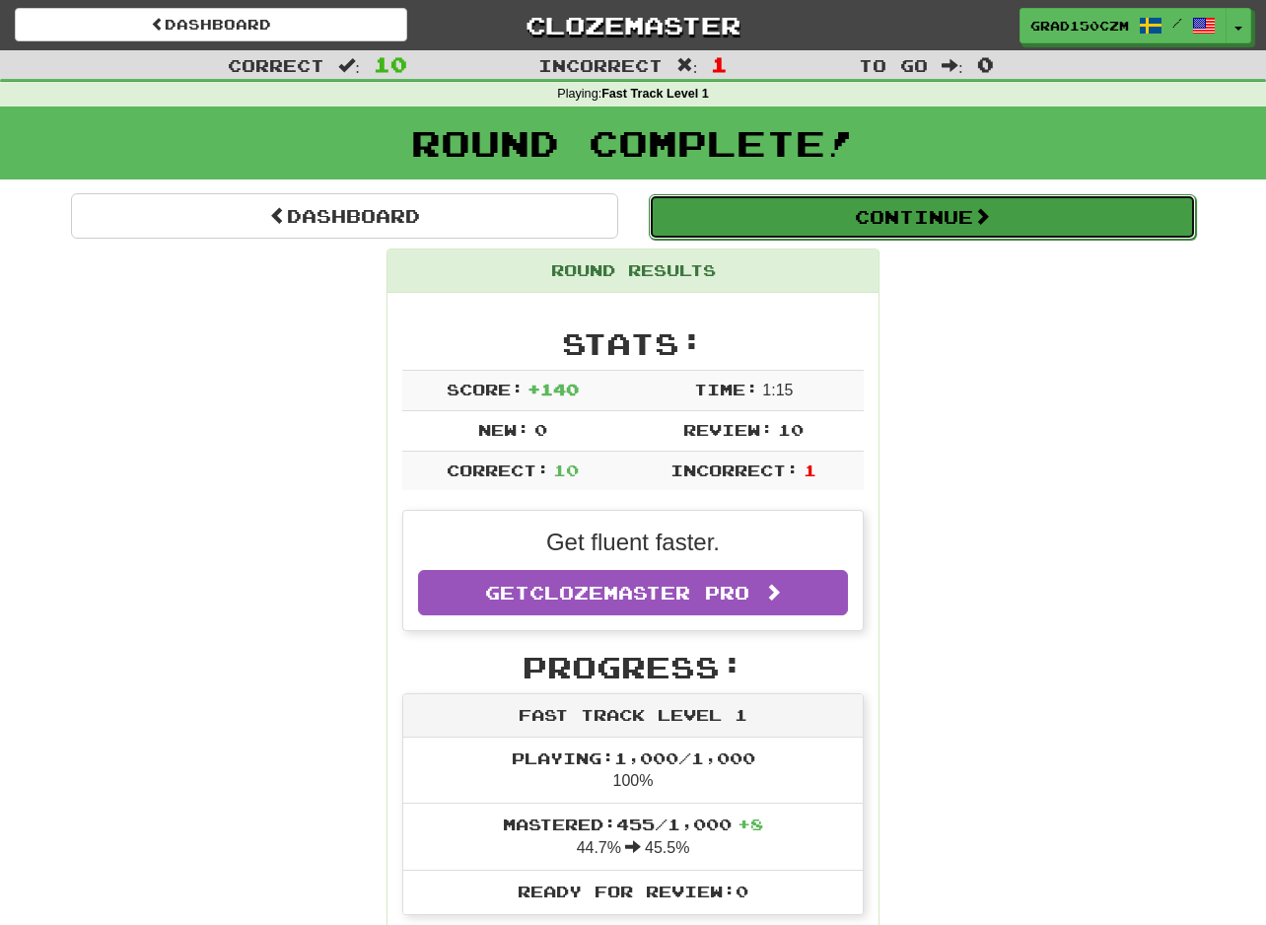
click at [939, 204] on button "Continue" at bounding box center [922, 216] width 547 height 45
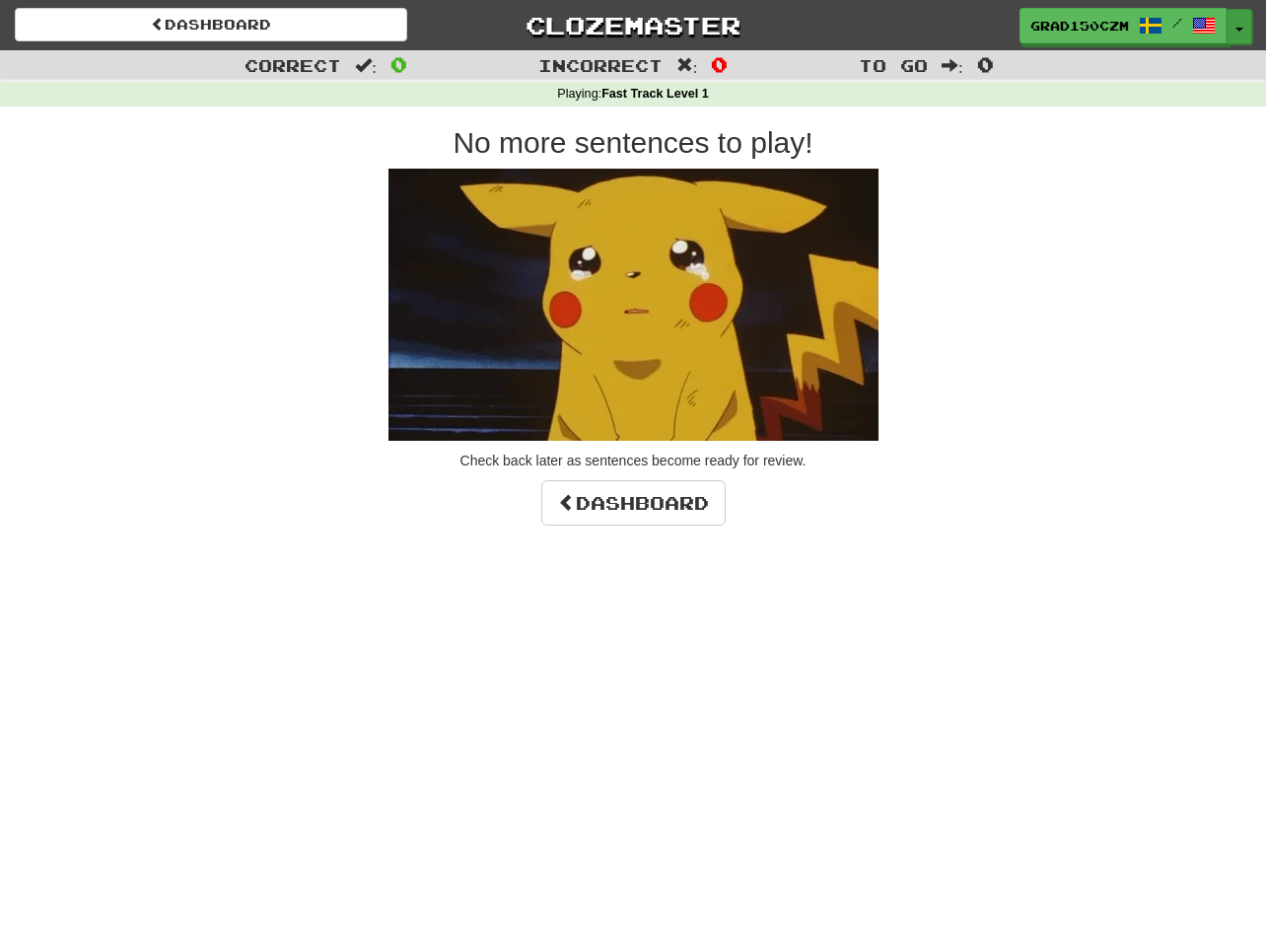
click at [1242, 26] on button "Toggle Dropdown" at bounding box center [1240, 26] width 26 height 35
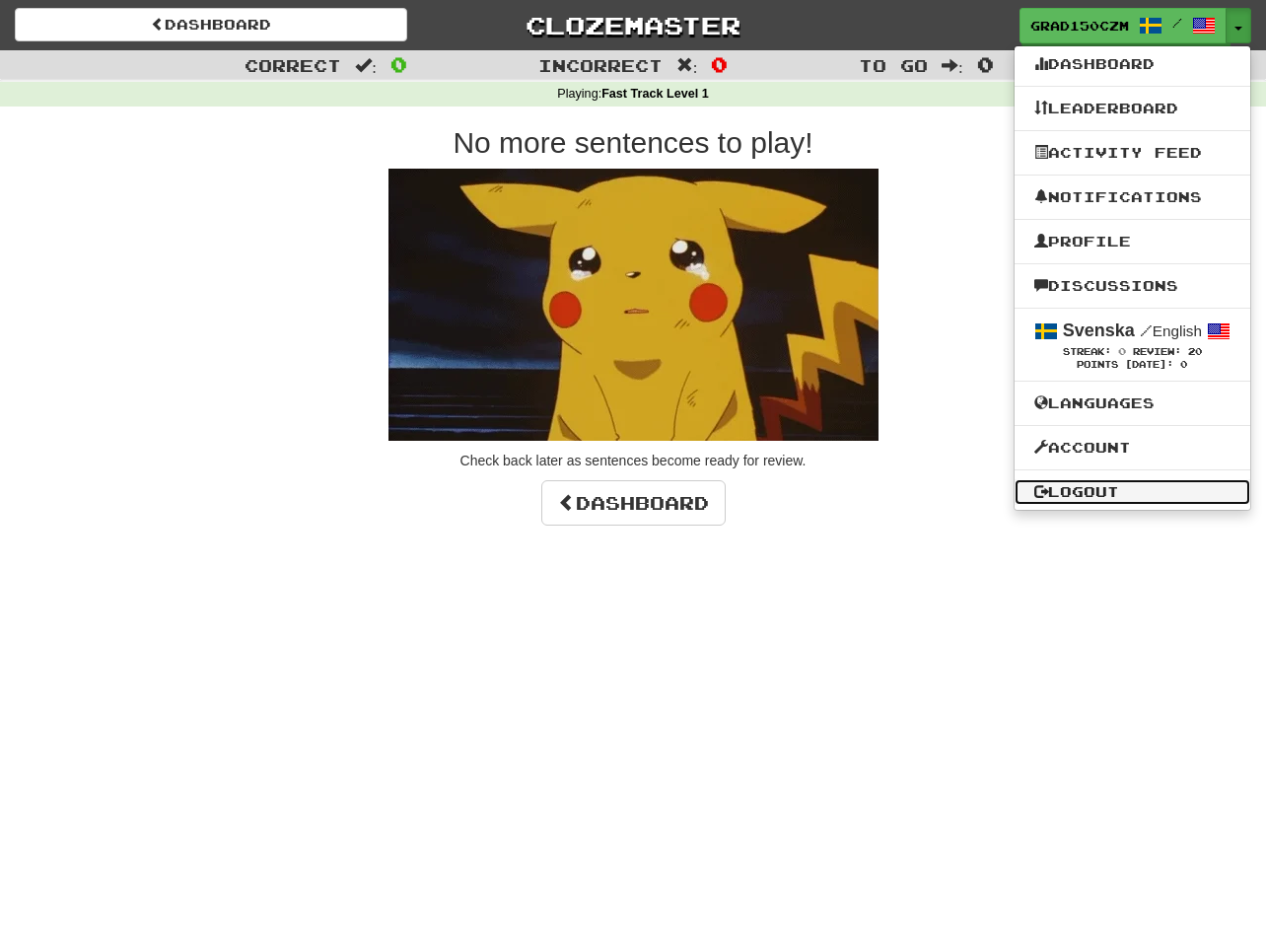
click at [1091, 488] on link "Logout" at bounding box center [1133, 492] width 236 height 26
